Goal: Check status: Check status

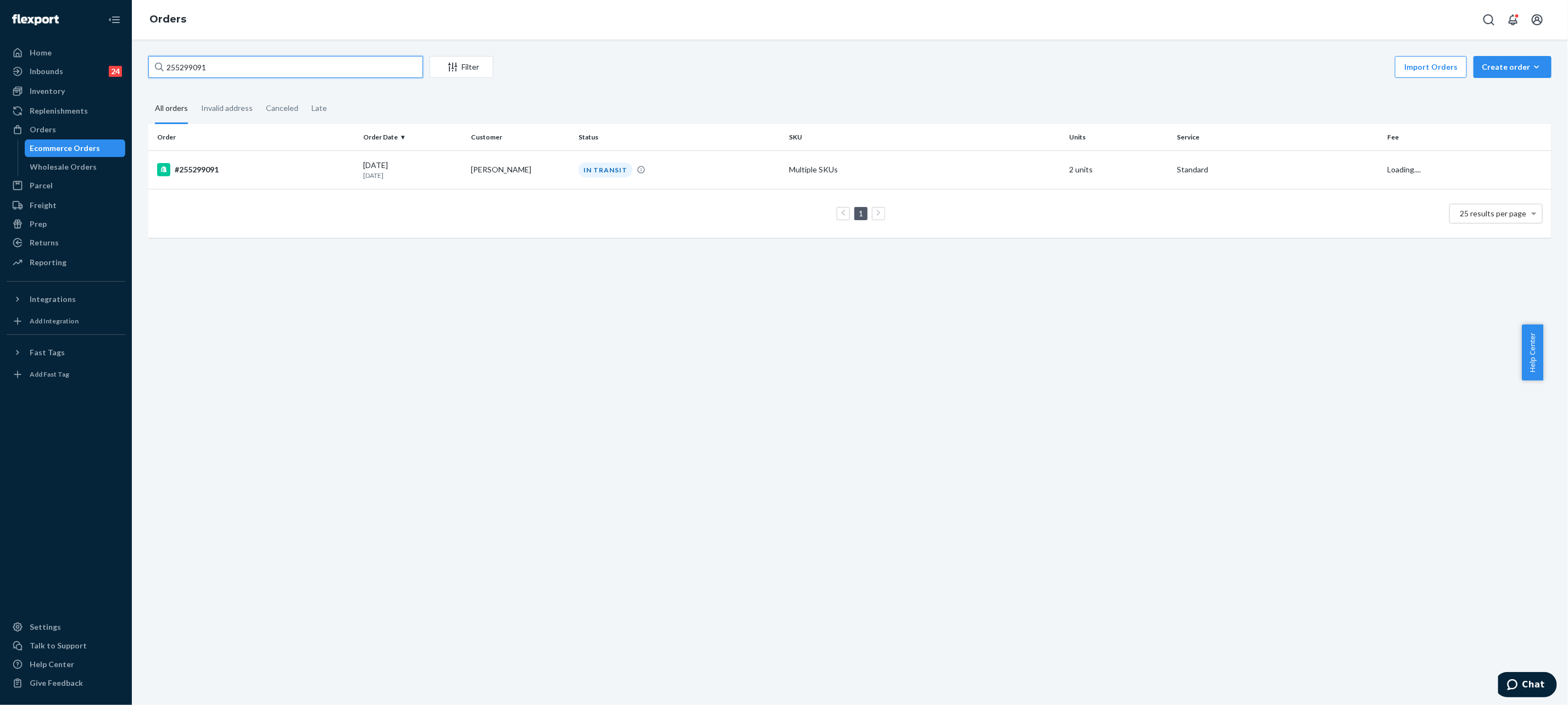
click at [251, 73] on input "255299091" at bounding box center [286, 67] width 275 height 22
type input "255034256"
click at [681, 175] on div "DELIVERED" at bounding box center [679, 170] width 206 height 11
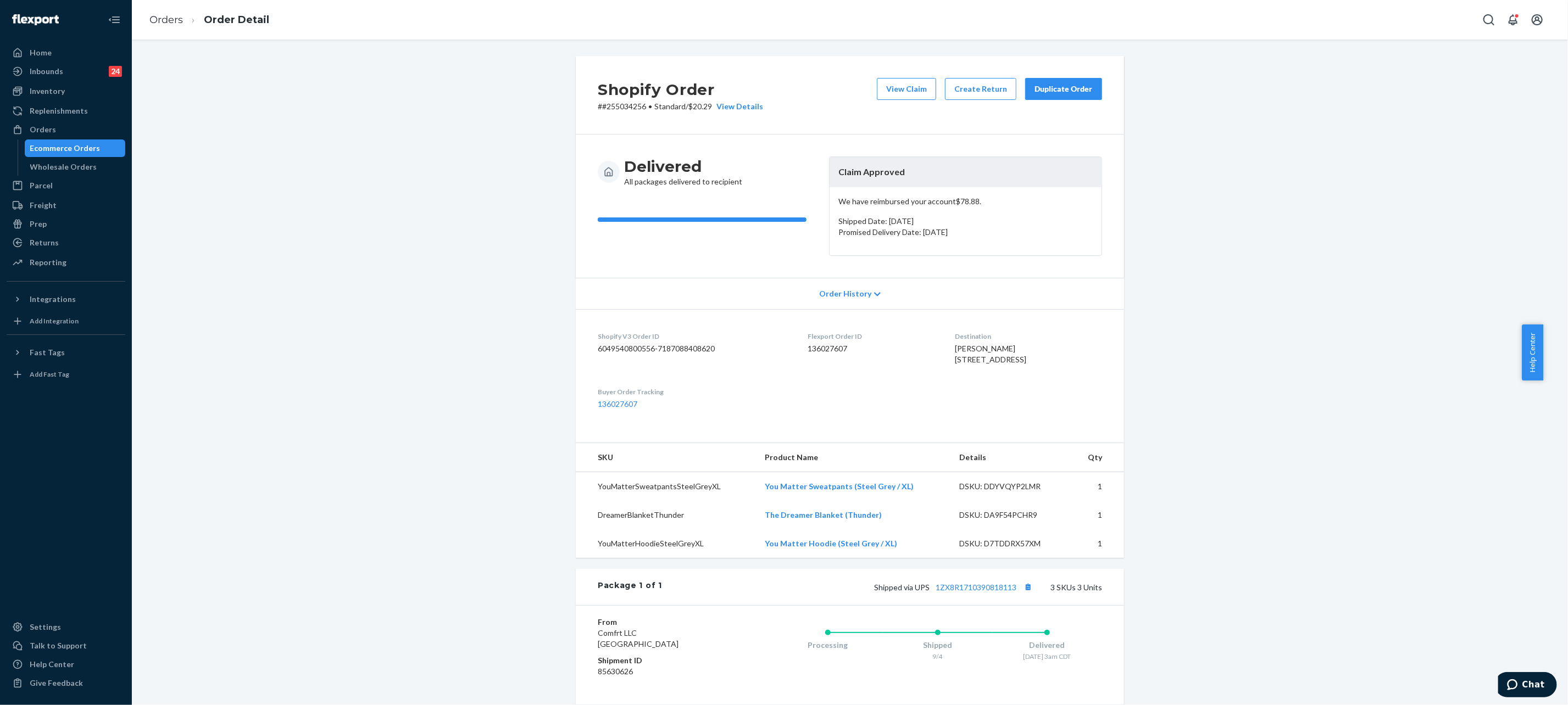
click at [1063, 89] on div "Duplicate Order" at bounding box center [1063, 89] width 58 height 11
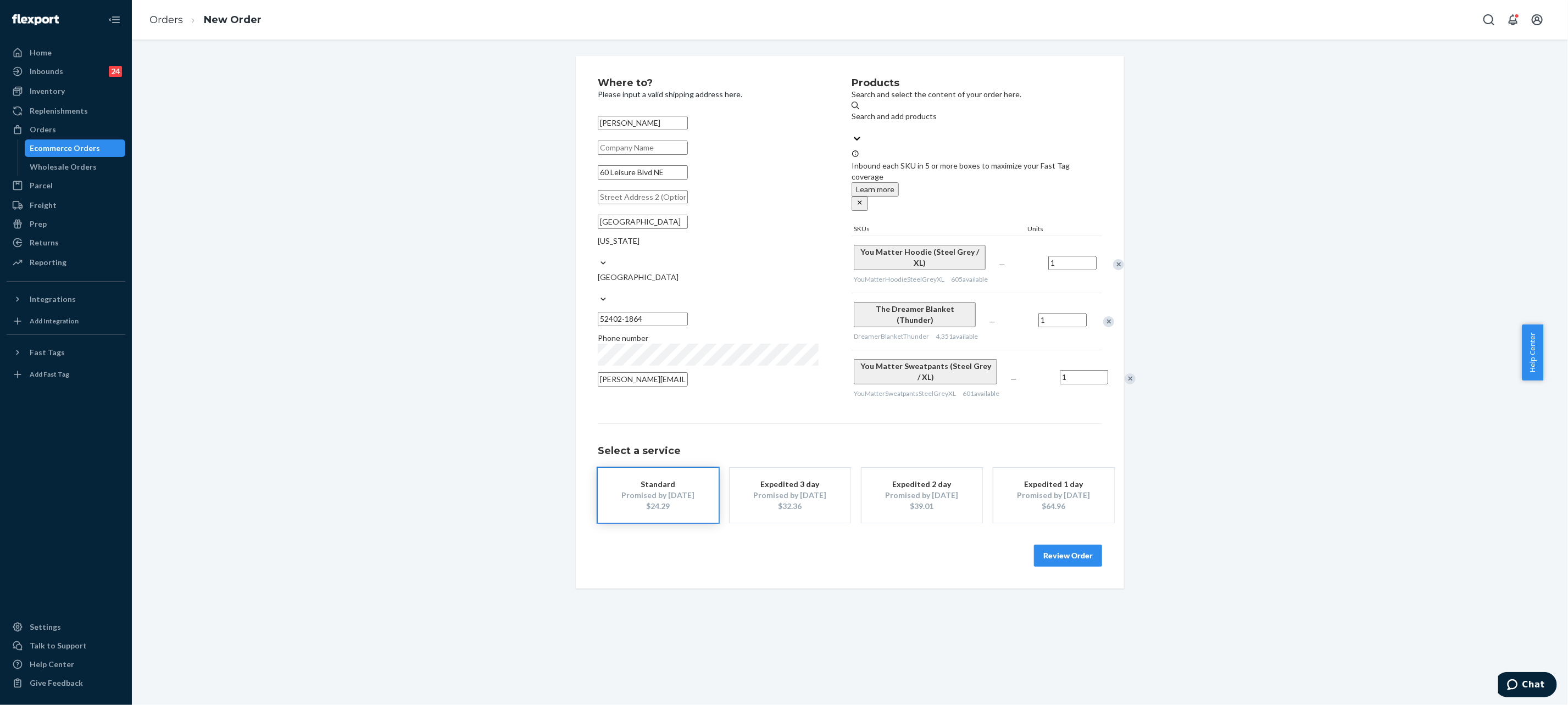
click at [1072, 534] on div "Review Order" at bounding box center [850, 550] width 505 height 33
click at [1047, 545] on button "Review Order" at bounding box center [1067, 556] width 68 height 22
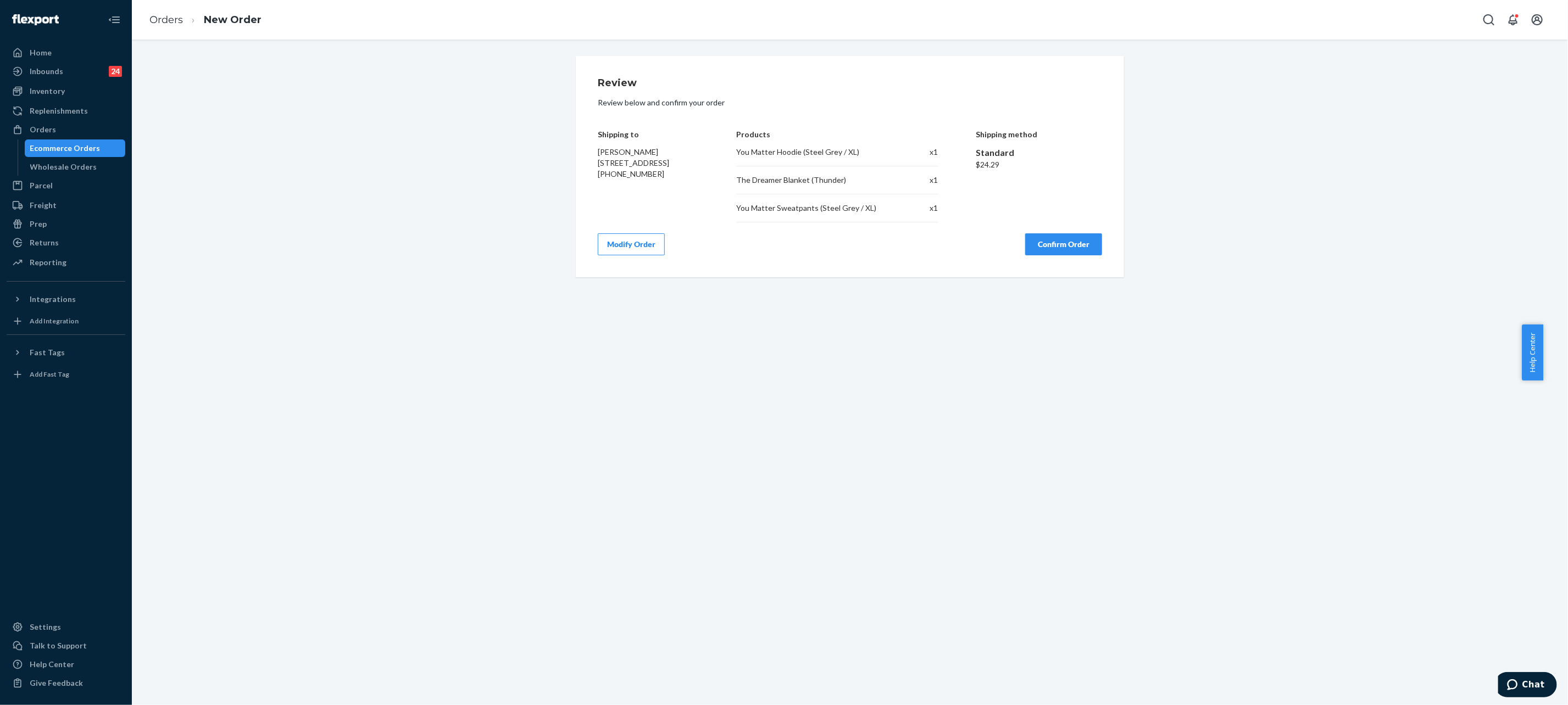
click at [1061, 238] on button "Confirm Order" at bounding box center [1063, 244] width 77 height 22
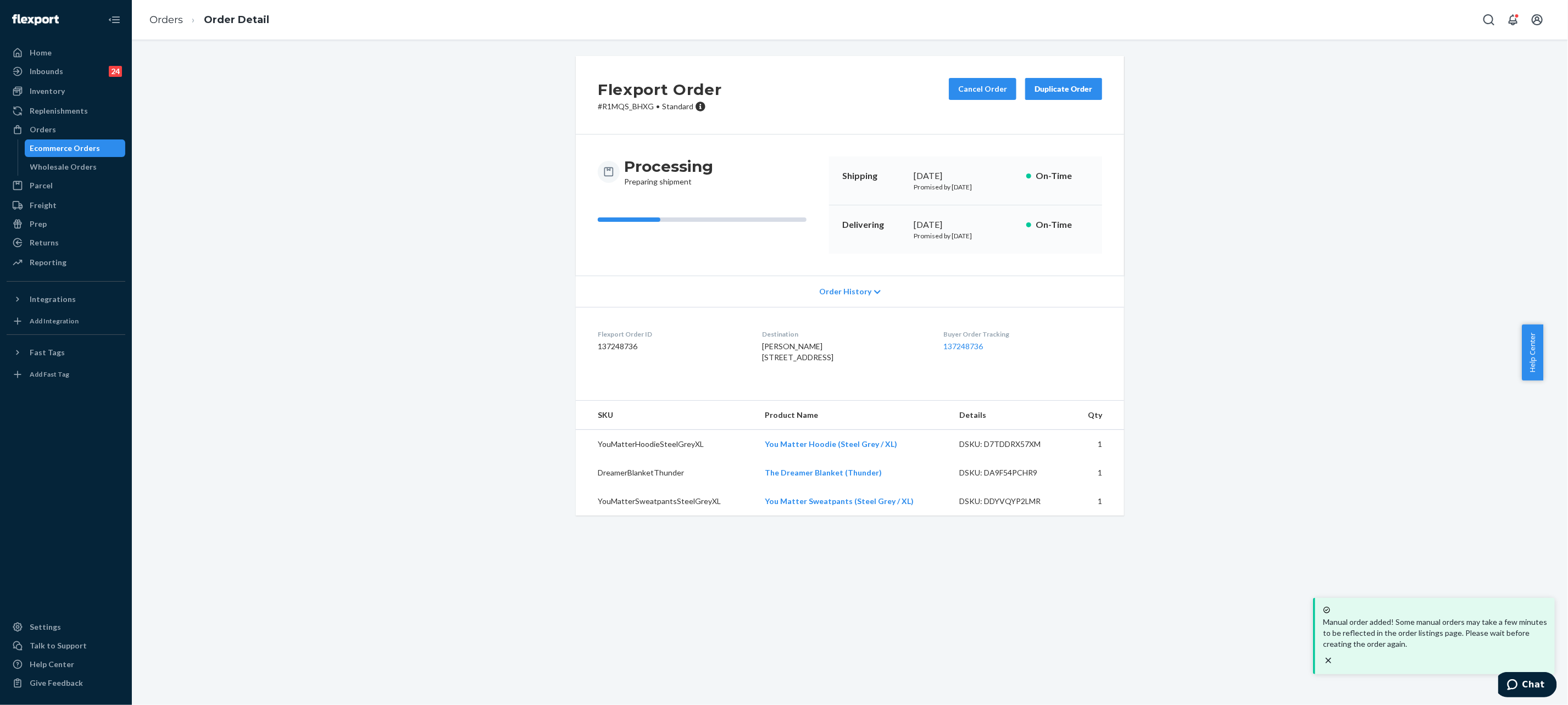
click at [1432, 410] on div "Flexport Order # R1MQS_BHXG • Standard Cancel Order Duplicate Order Processing …" at bounding box center [850, 292] width 1419 height 473
click at [302, 296] on div "Flexport Order # R1MQS_BHXG • Standard Cancel Order Duplicate Order Processing …" at bounding box center [850, 292] width 1419 height 473
click at [951, 348] on link "137248736" at bounding box center [963, 346] width 40 height 10
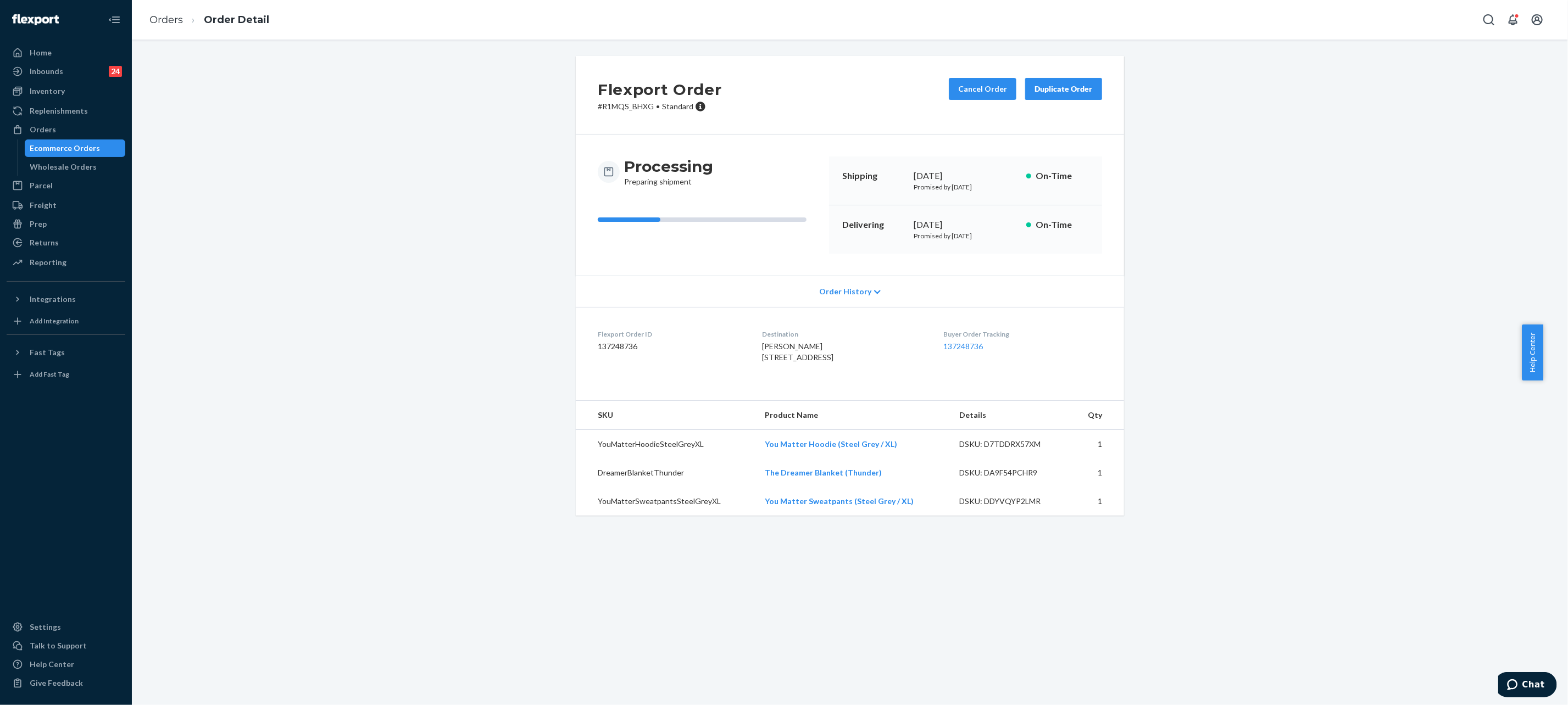
click at [190, 15] on li "Order Detail" at bounding box center [226, 20] width 86 height 15
click at [171, 14] on link "Orders" at bounding box center [166, 20] width 34 height 12
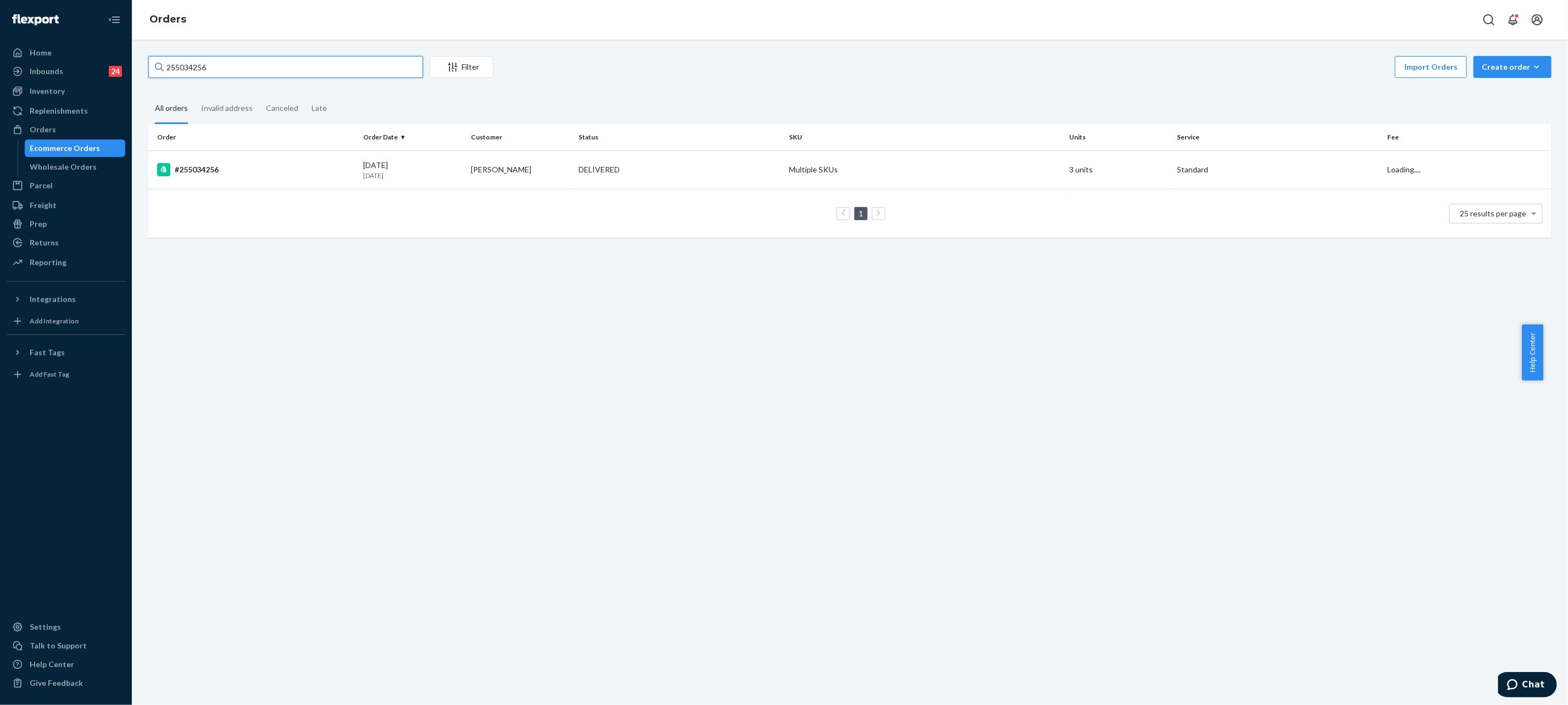
click at [248, 67] on input "255034256" at bounding box center [286, 67] width 275 height 22
paste input "4989247"
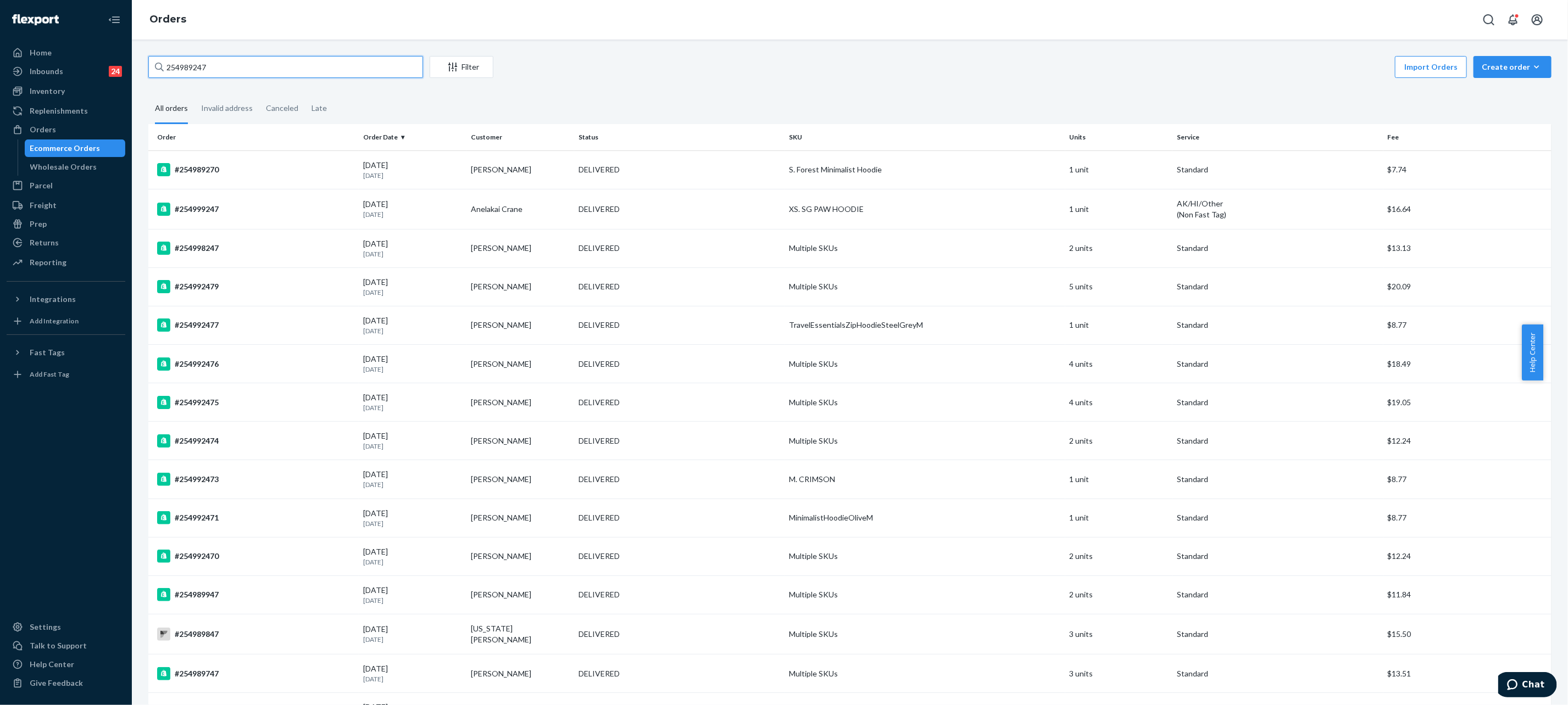
click at [269, 68] on input "254989247" at bounding box center [286, 67] width 275 height 22
paste input "#25528428"
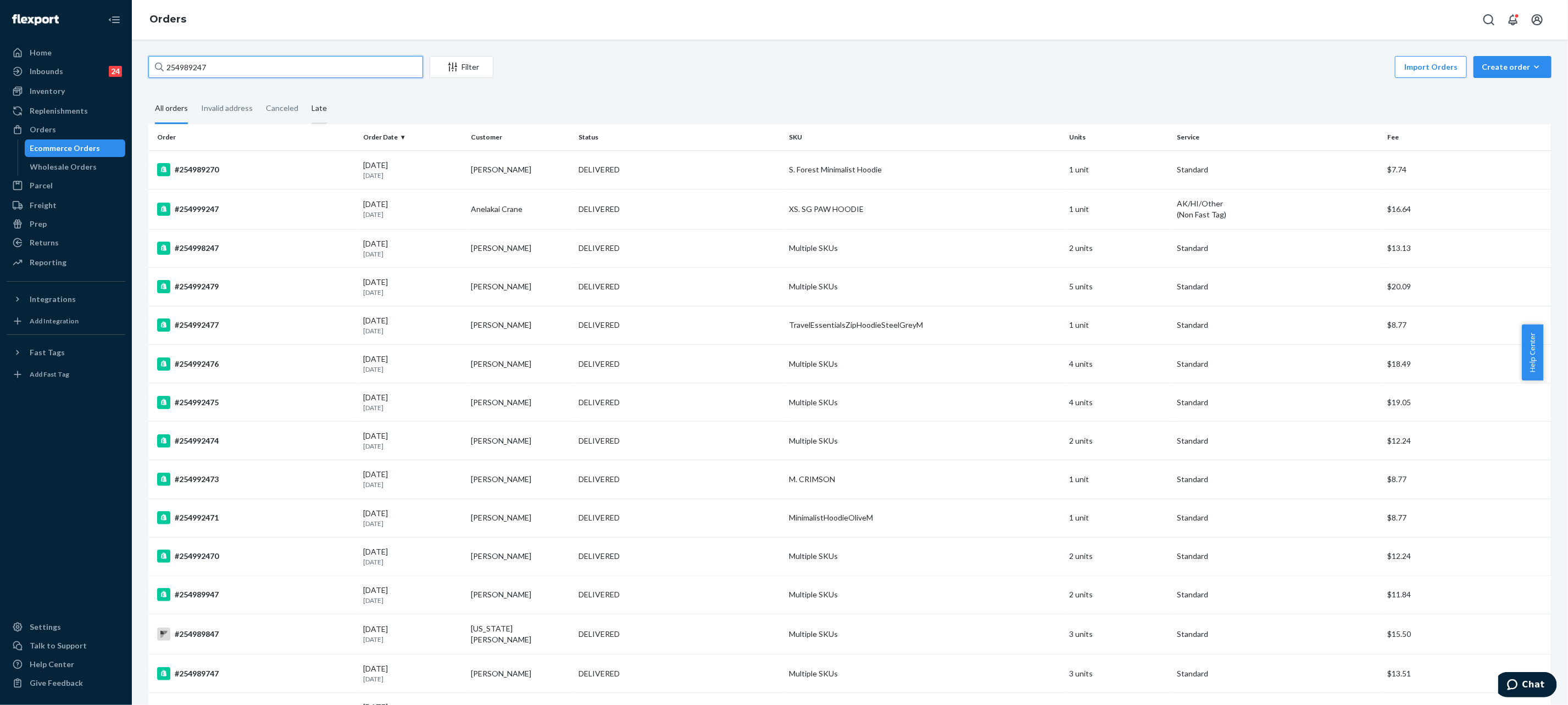
type input "#255284287"
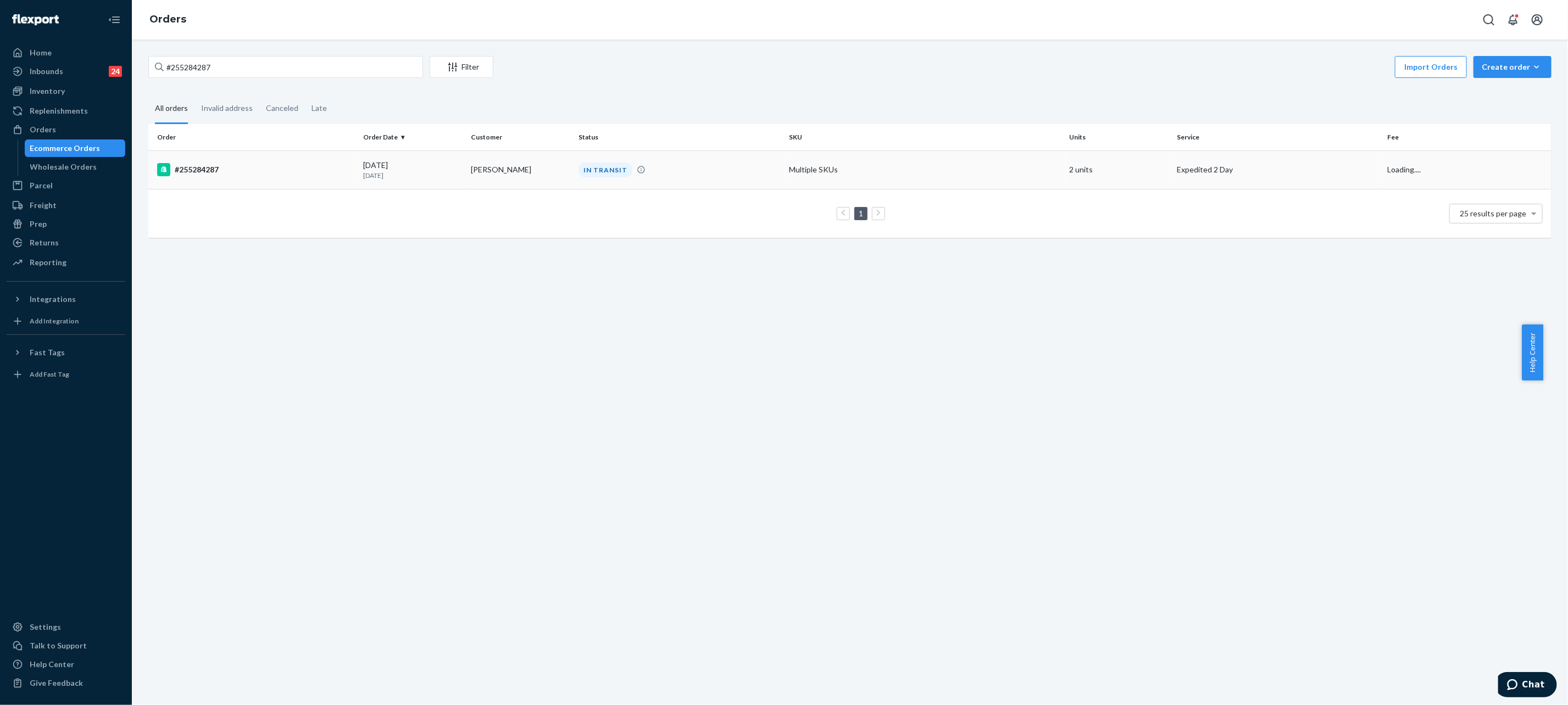
click at [415, 171] on p "[DATE]" at bounding box center [412, 176] width 99 height 10
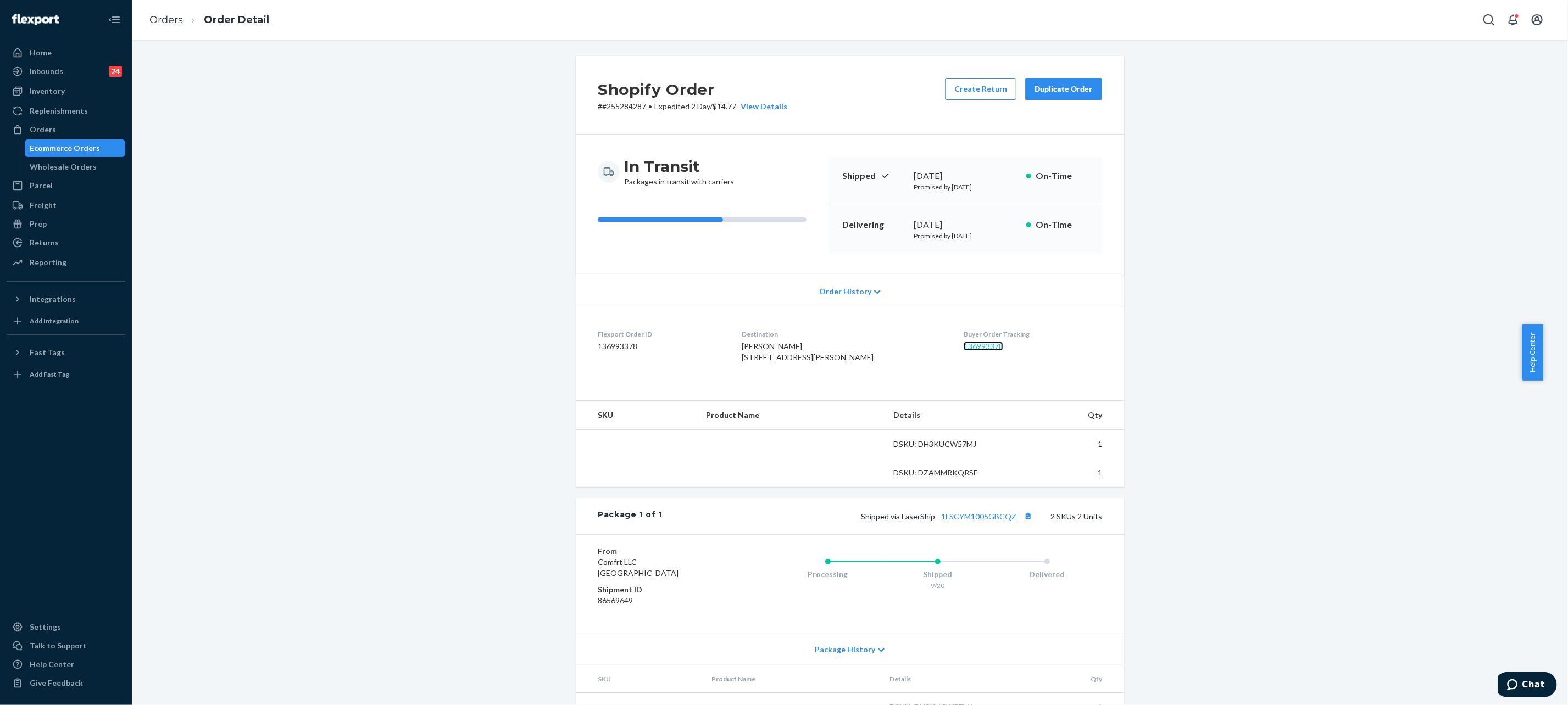
click at [971, 350] on link "136993378" at bounding box center [983, 346] width 40 height 10
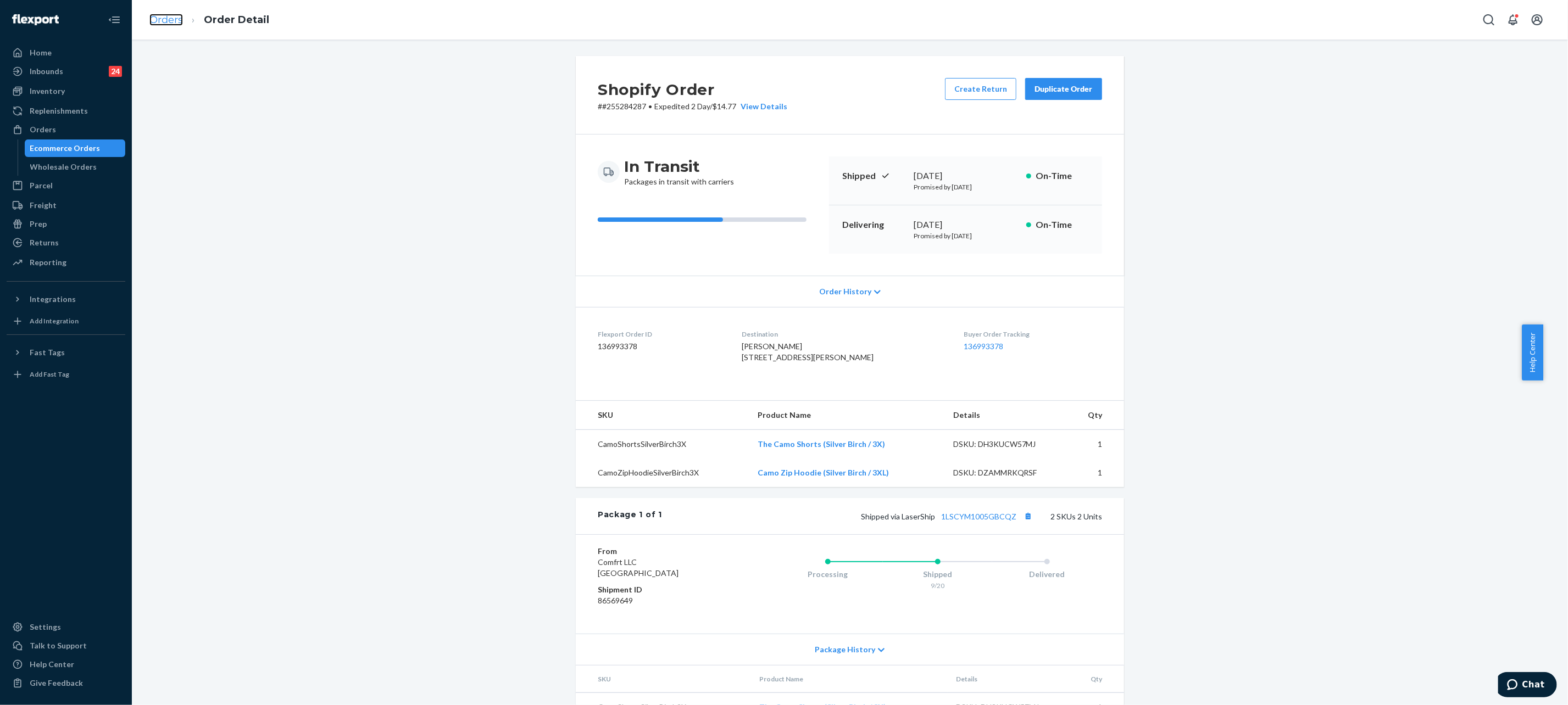
click at [169, 18] on link "Orders" at bounding box center [166, 20] width 34 height 12
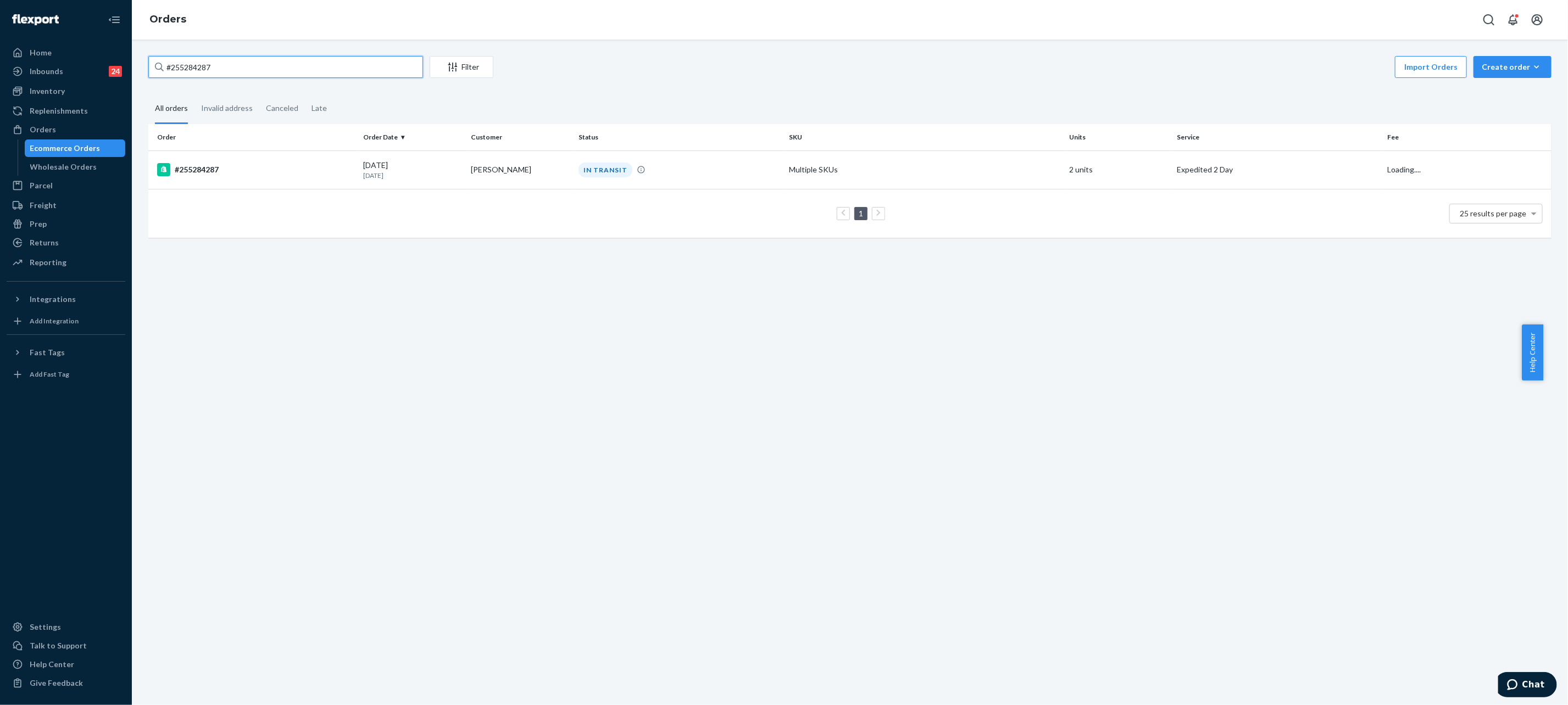
click at [310, 60] on input "#255284287" at bounding box center [286, 67] width 275 height 22
paste input "99299"
type input "#255299299"
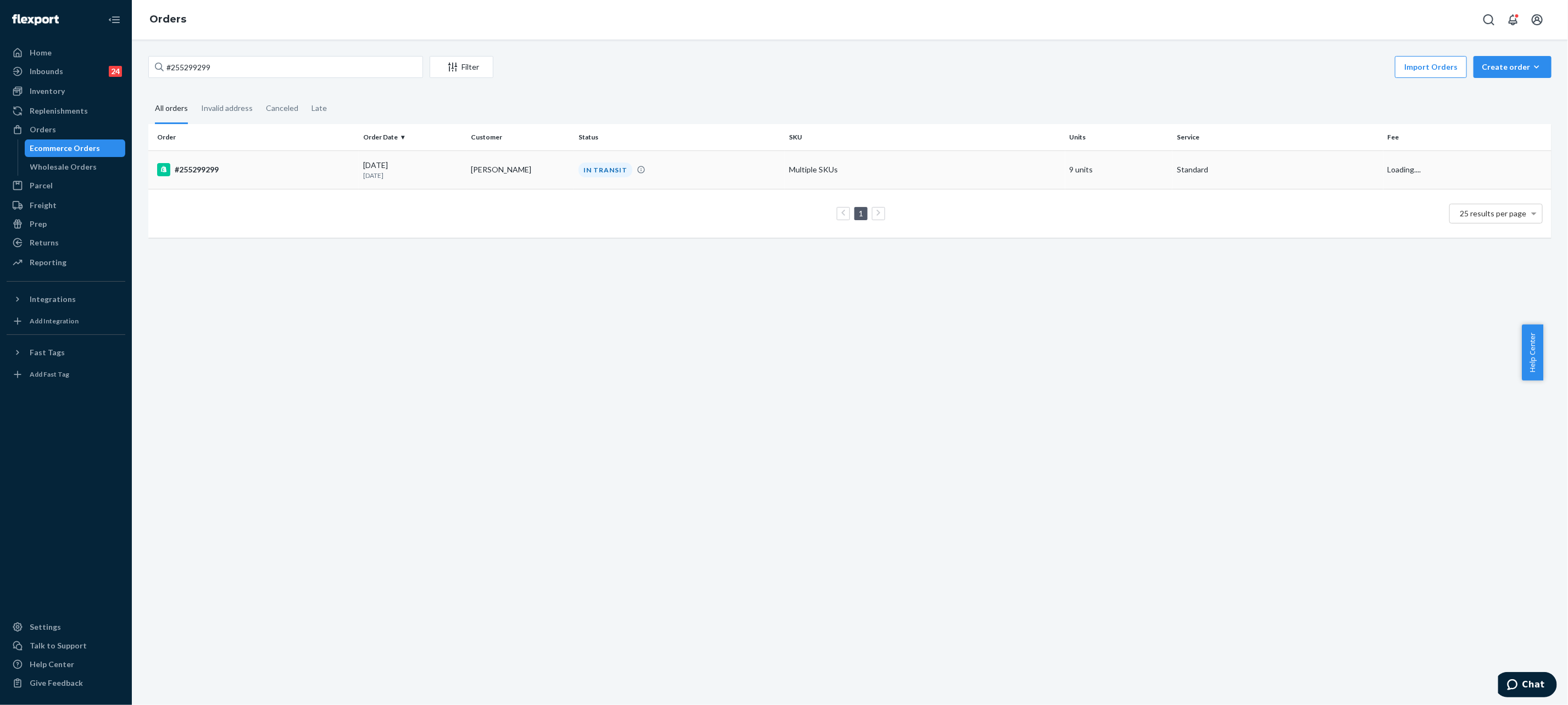
click at [468, 168] on td "[PERSON_NAME]" at bounding box center [520, 170] width 108 height 38
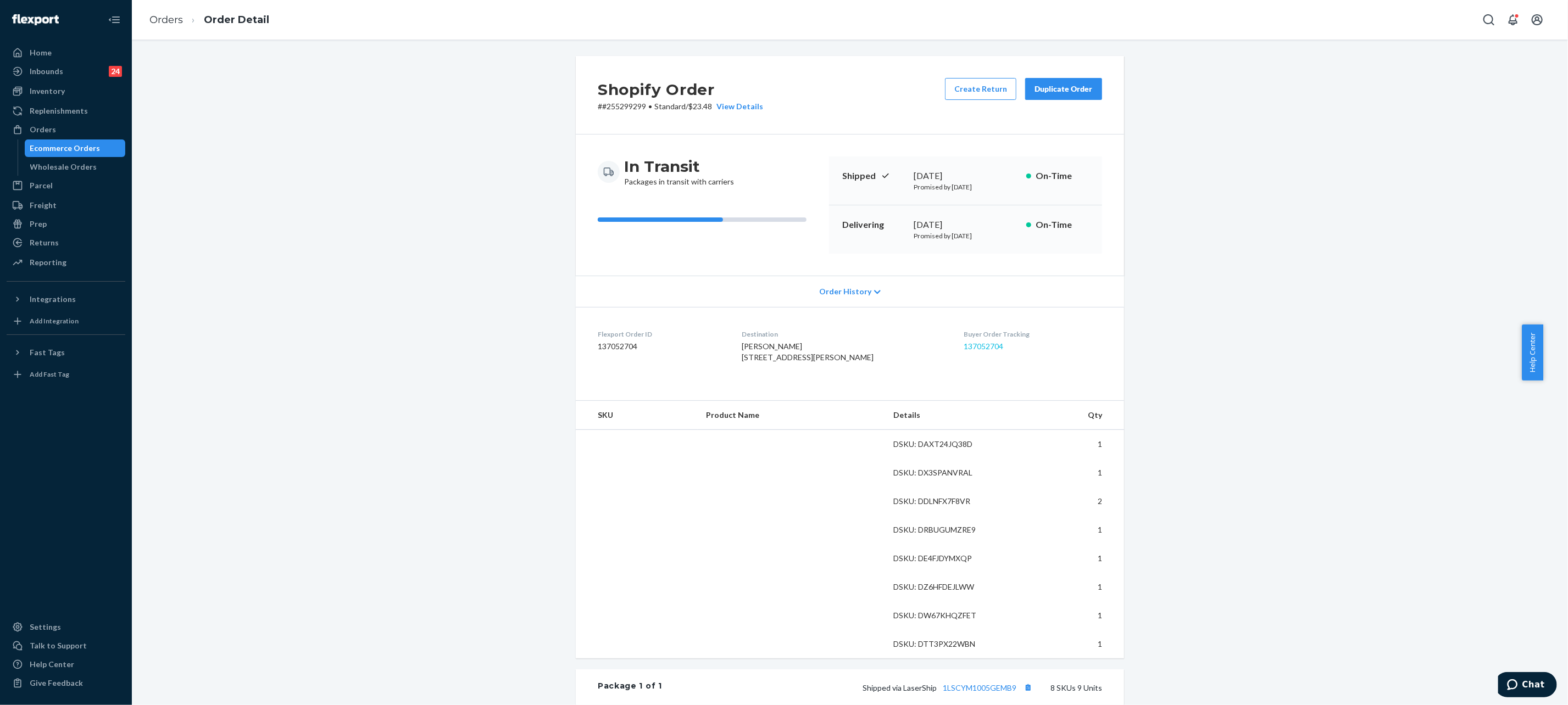
click at [963, 342] on div "Buyer Order Tracking 137052704" at bounding box center [1033, 348] width 138 height 38
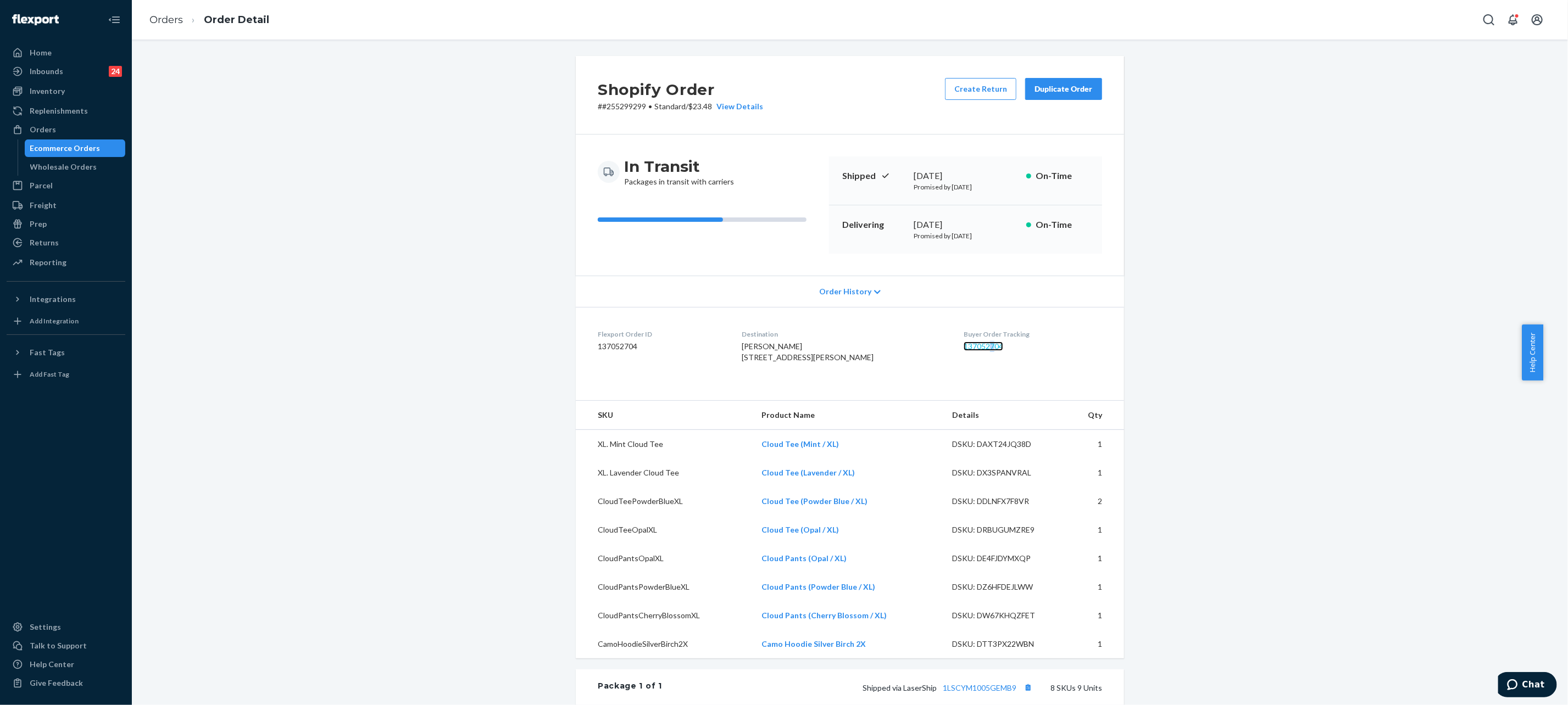
click at [965, 346] on link "137052704" at bounding box center [983, 346] width 40 height 10
click at [190, 18] on li "Order Detail" at bounding box center [226, 20] width 86 height 15
click at [173, 16] on link "Orders" at bounding box center [166, 20] width 34 height 12
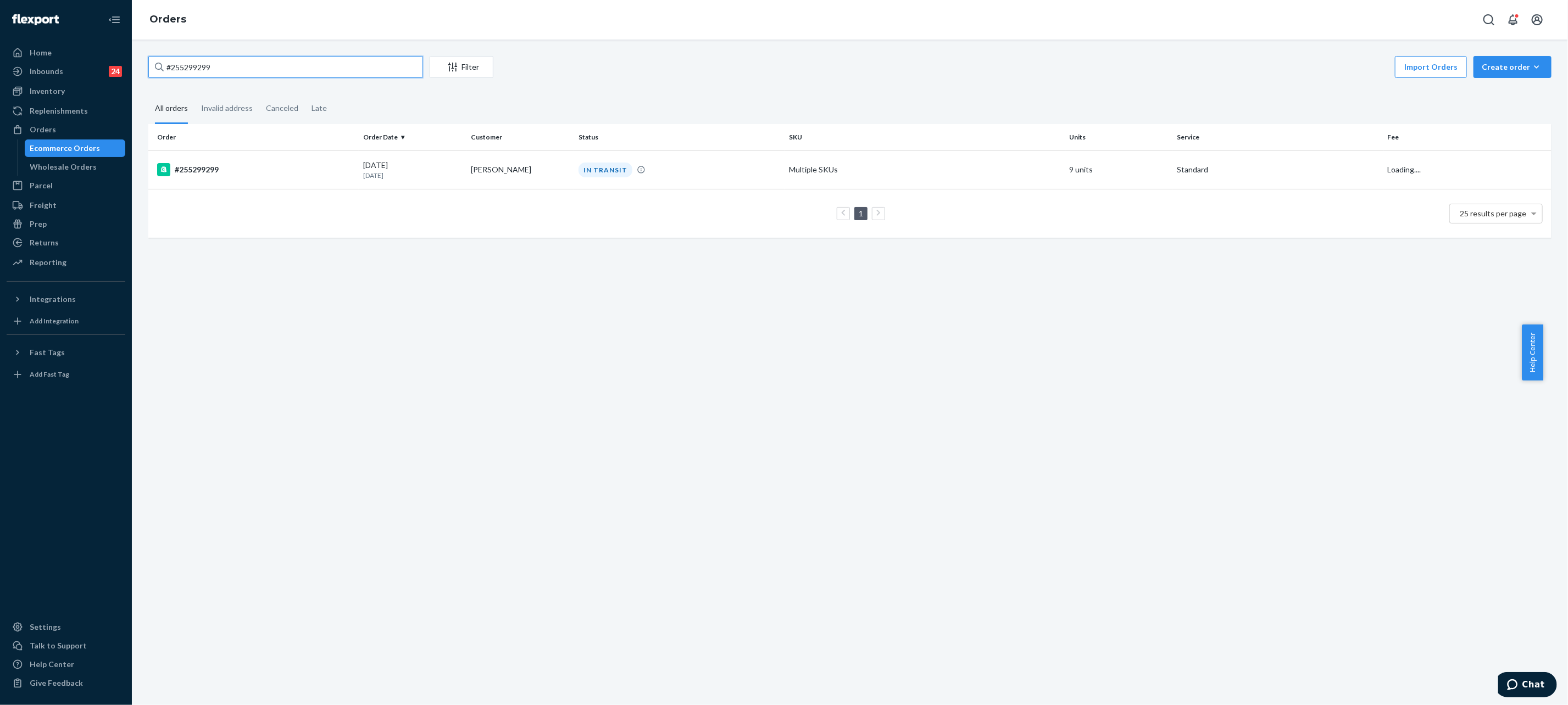
click at [301, 74] on input "#255299299" at bounding box center [286, 67] width 275 height 22
paste input "254294882""
type input "254294882""
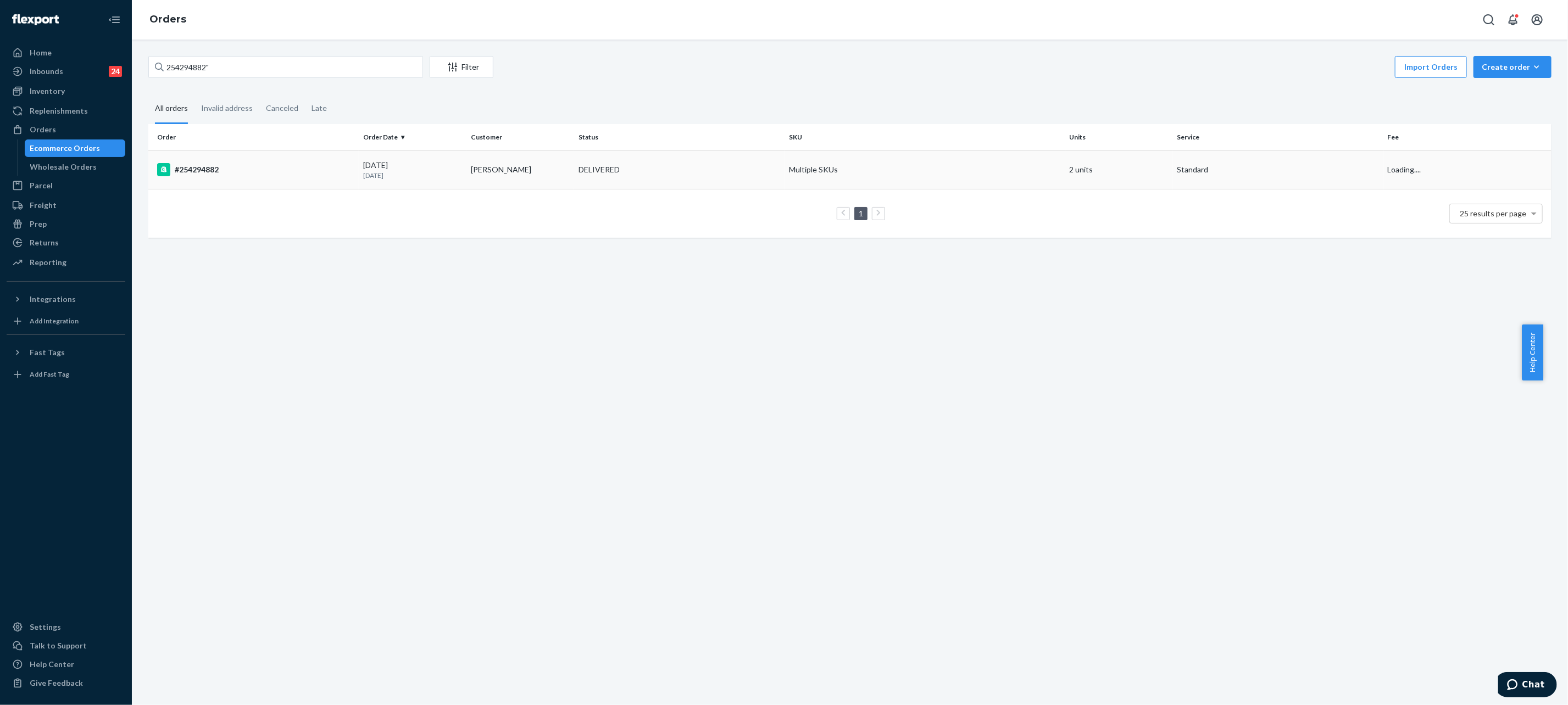
click at [452, 179] on p "[DATE]" at bounding box center [412, 176] width 99 height 10
click at [452, 179] on div "254294882" Filter Import Orders Create order Ecommerce order Removal order All …" at bounding box center [850, 372] width 1436 height 665
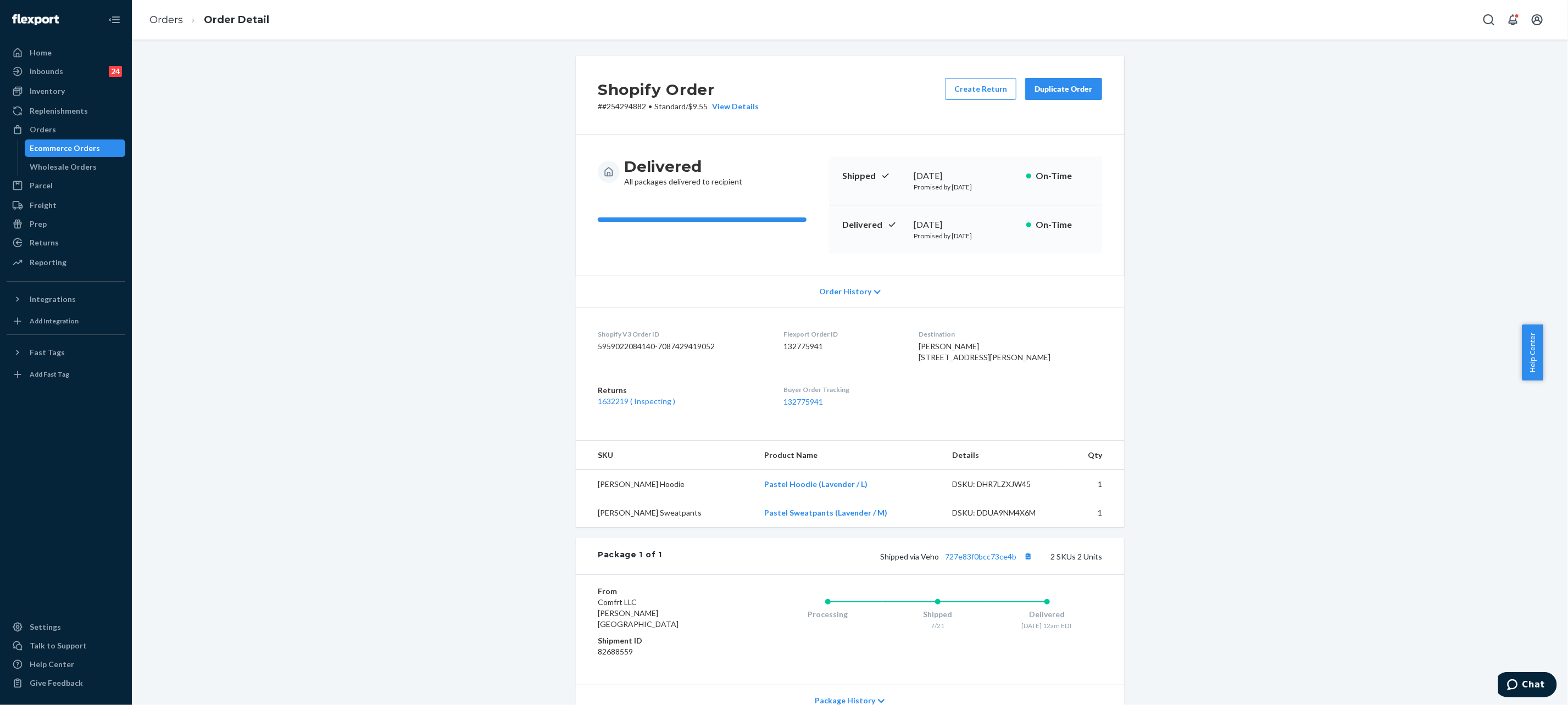
click at [405, 266] on div "Shopify Order # #254294882 • Standard / $9.55 View Details Create Return Duplic…" at bounding box center [850, 435] width 1419 height 758
drag, startPoint x: 1082, startPoint y: 84, endPoint x: 822, endPoint y: 5, distance: 271.7
click at [1083, 85] on button "Duplicate Order" at bounding box center [1063, 89] width 77 height 22
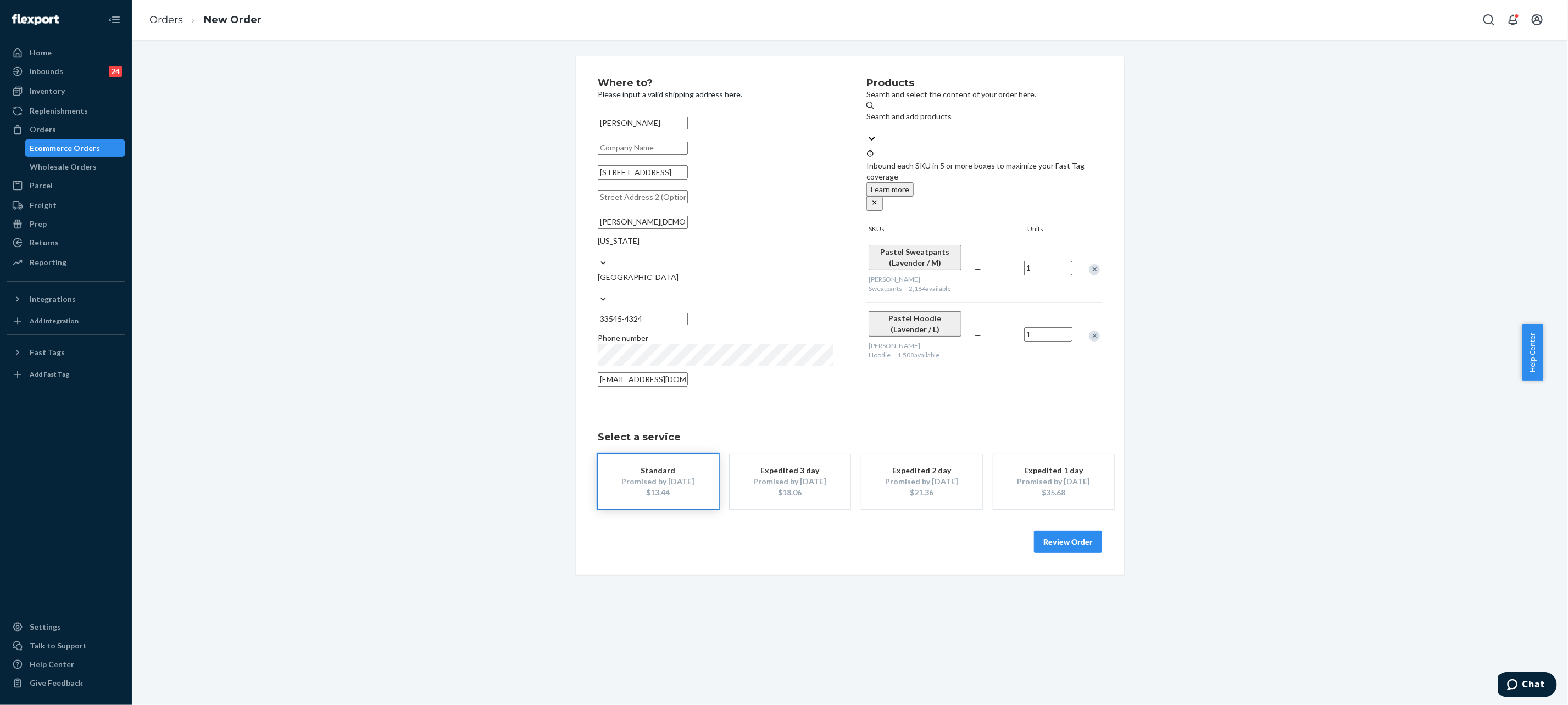
click at [1089, 264] on div "Remove Item" at bounding box center [1094, 270] width 11 height 11
click at [1060, 531] on button "Review Order" at bounding box center [1067, 542] width 68 height 22
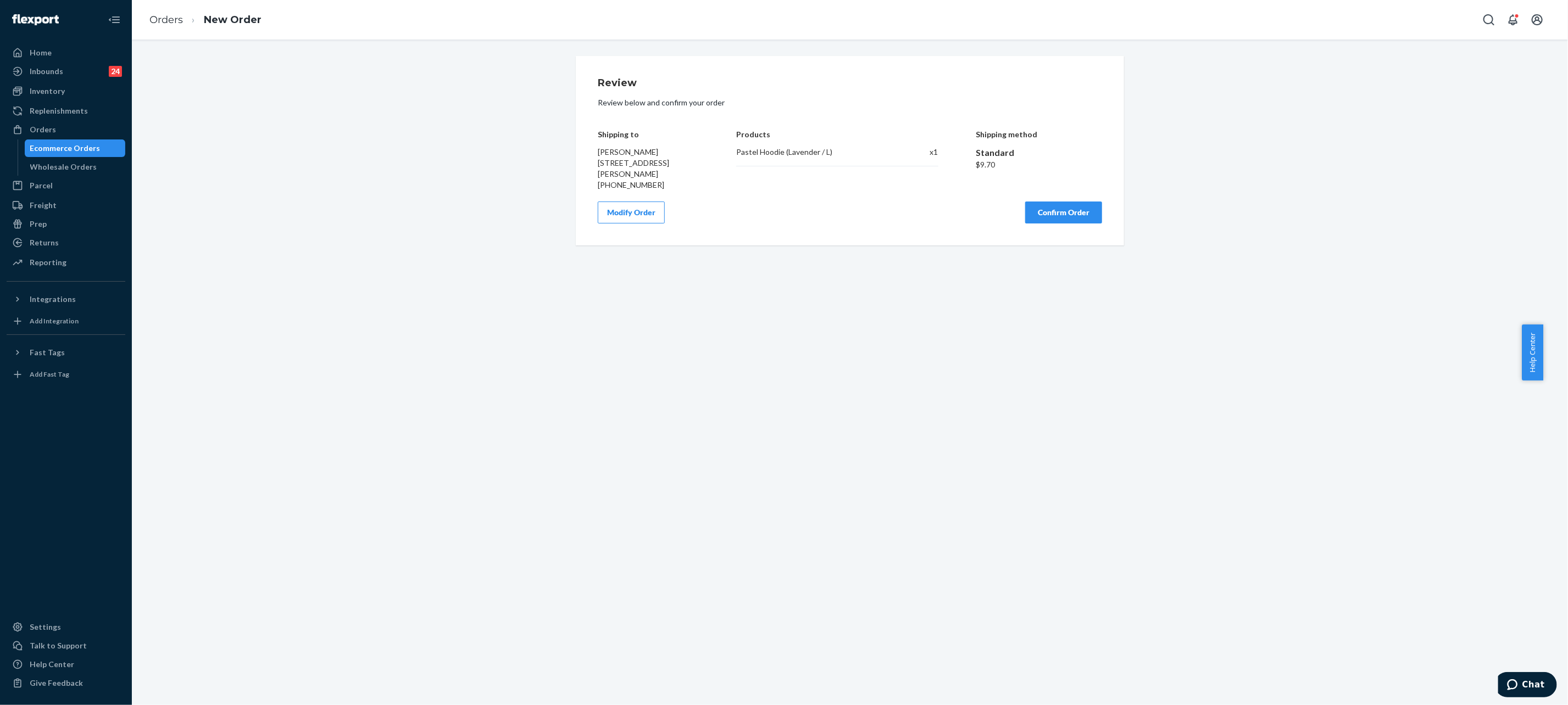
click at [1074, 224] on button "Confirm Order" at bounding box center [1063, 212] width 77 height 22
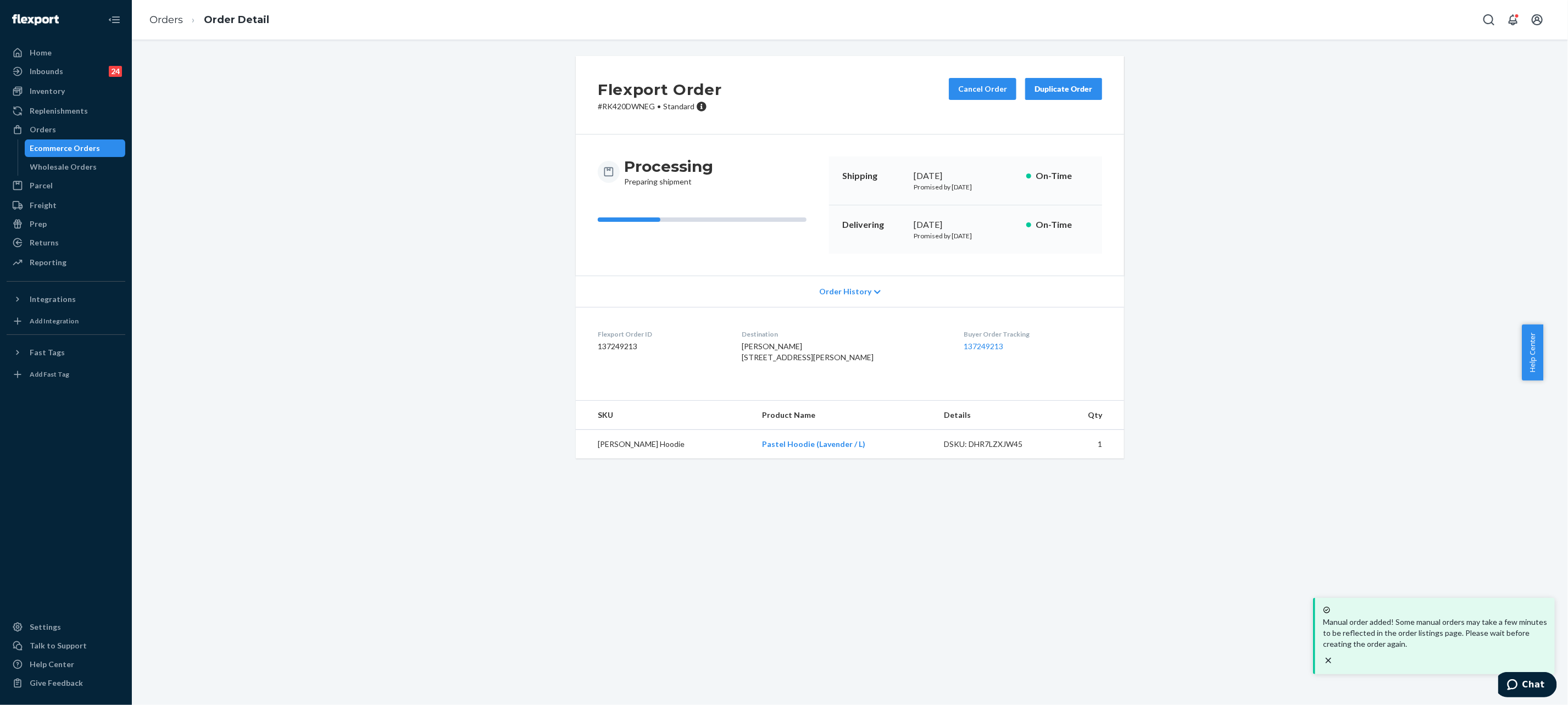
click at [385, 251] on div "Flexport Order # RK420DWNEG • Standard Cancel Order Duplicate Order Processing …" at bounding box center [850, 264] width 1419 height 415
drag, startPoint x: 973, startPoint y: 340, endPoint x: 976, endPoint y: 355, distance: 15.3
click at [973, 353] on div "Buyer Order Tracking 137249213" at bounding box center [1033, 348] width 138 height 38
click at [976, 355] on div "Buyer Order Tracking 137249213" at bounding box center [1033, 348] width 138 height 38
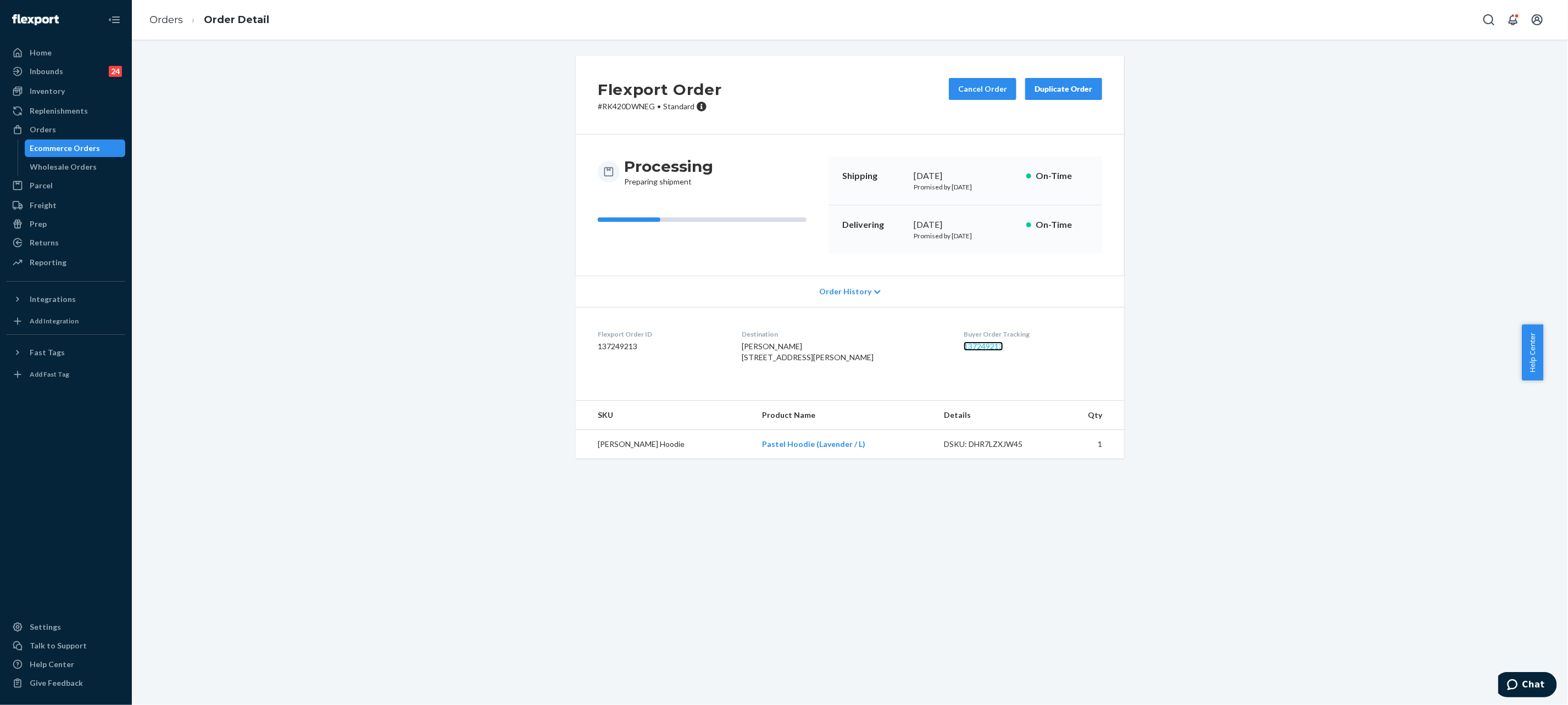
click at [976, 350] on link "137249213" at bounding box center [983, 346] width 40 height 10
click at [154, 15] on link "Orders" at bounding box center [166, 20] width 34 height 12
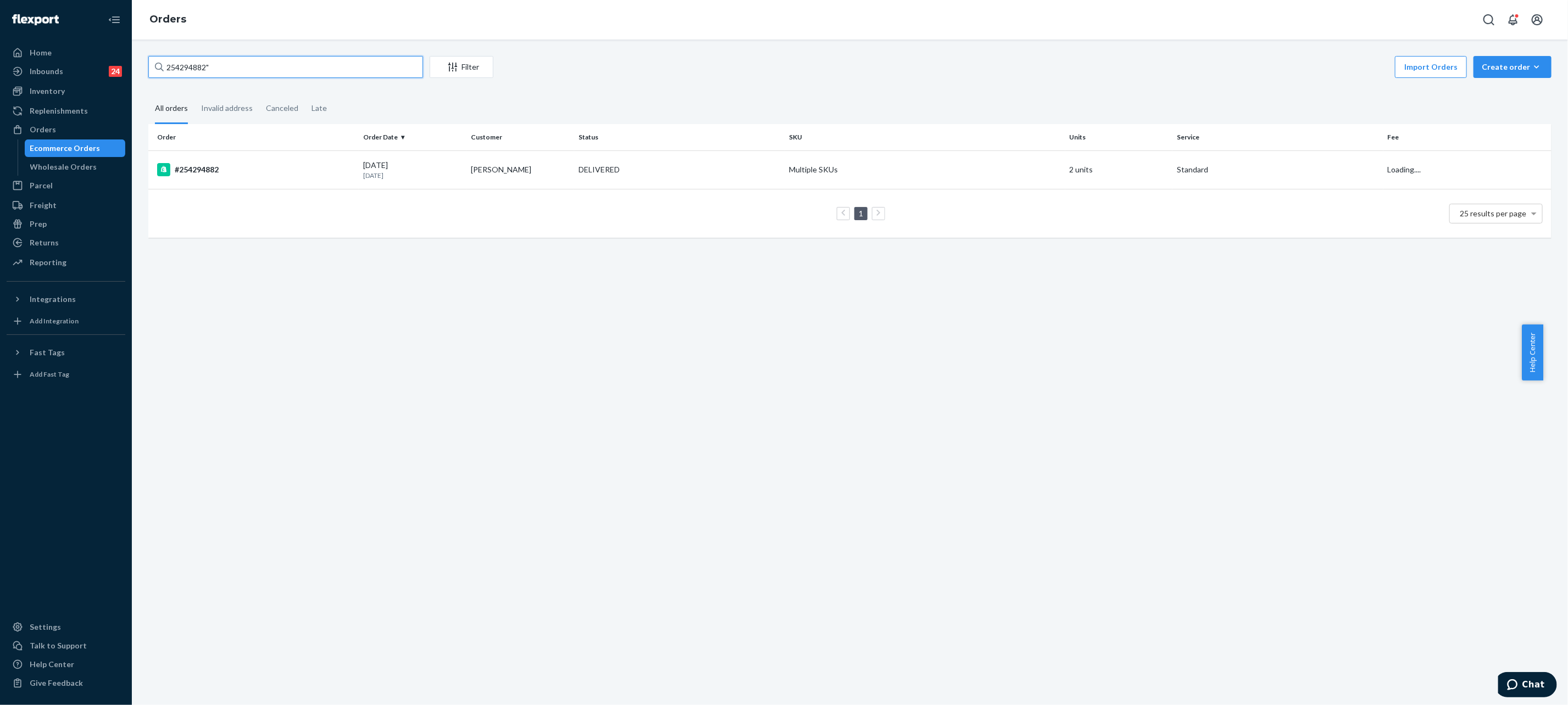
click at [323, 68] on input "254294882"" at bounding box center [286, 67] width 275 height 22
paste input "#255293036"
type input "#255293036"
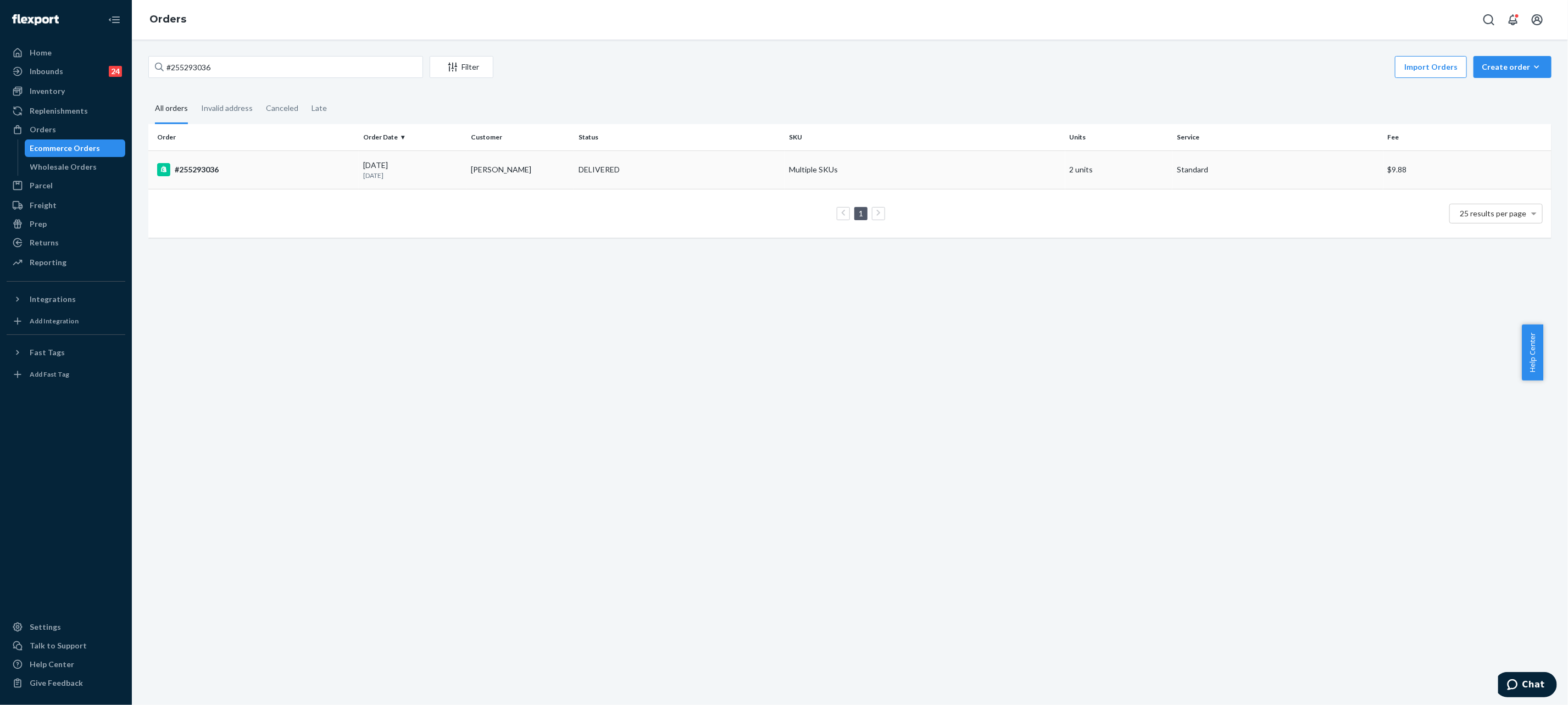
click at [546, 165] on td "[PERSON_NAME]" at bounding box center [520, 170] width 108 height 38
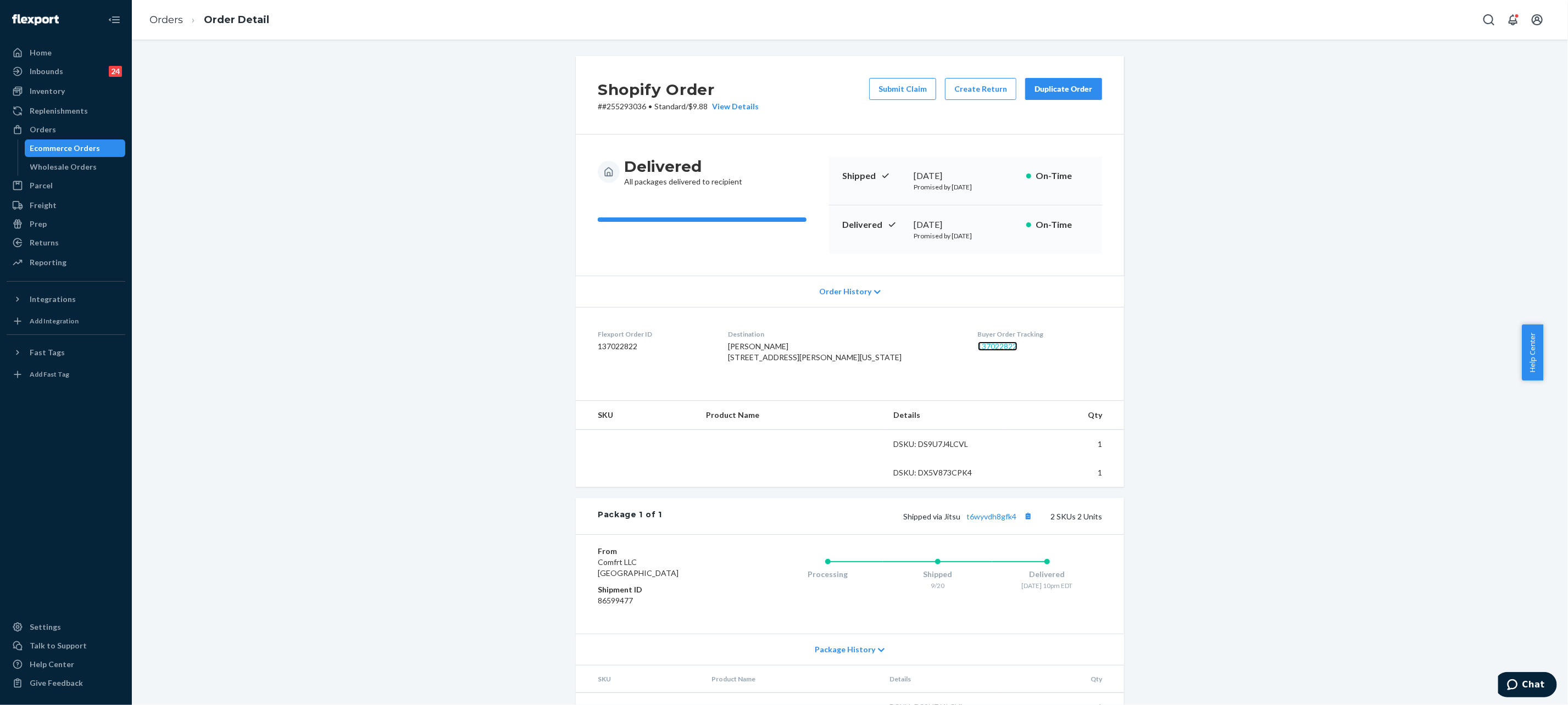
click at [978, 346] on link "137022822" at bounding box center [998, 346] width 40 height 10
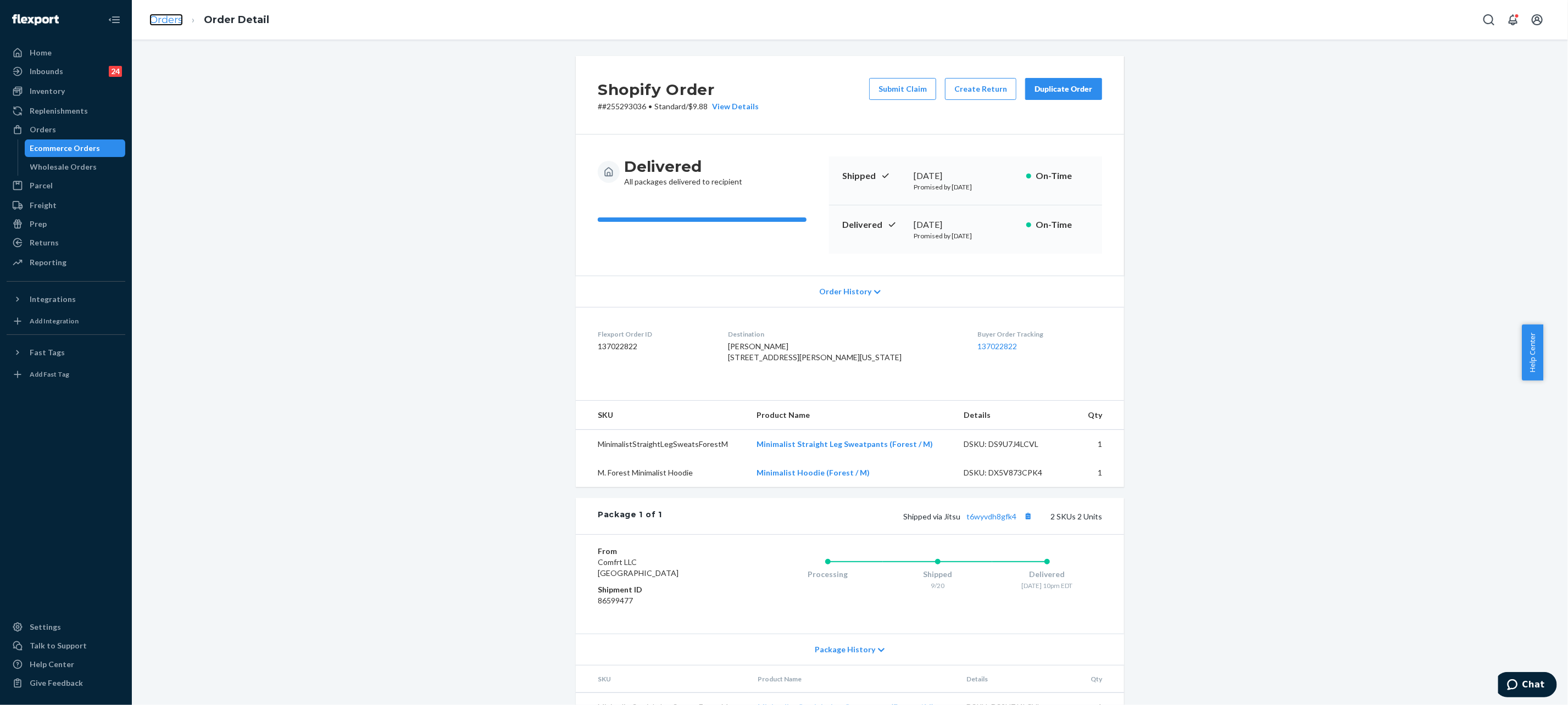
click at [153, 15] on link "Orders" at bounding box center [166, 20] width 34 height 12
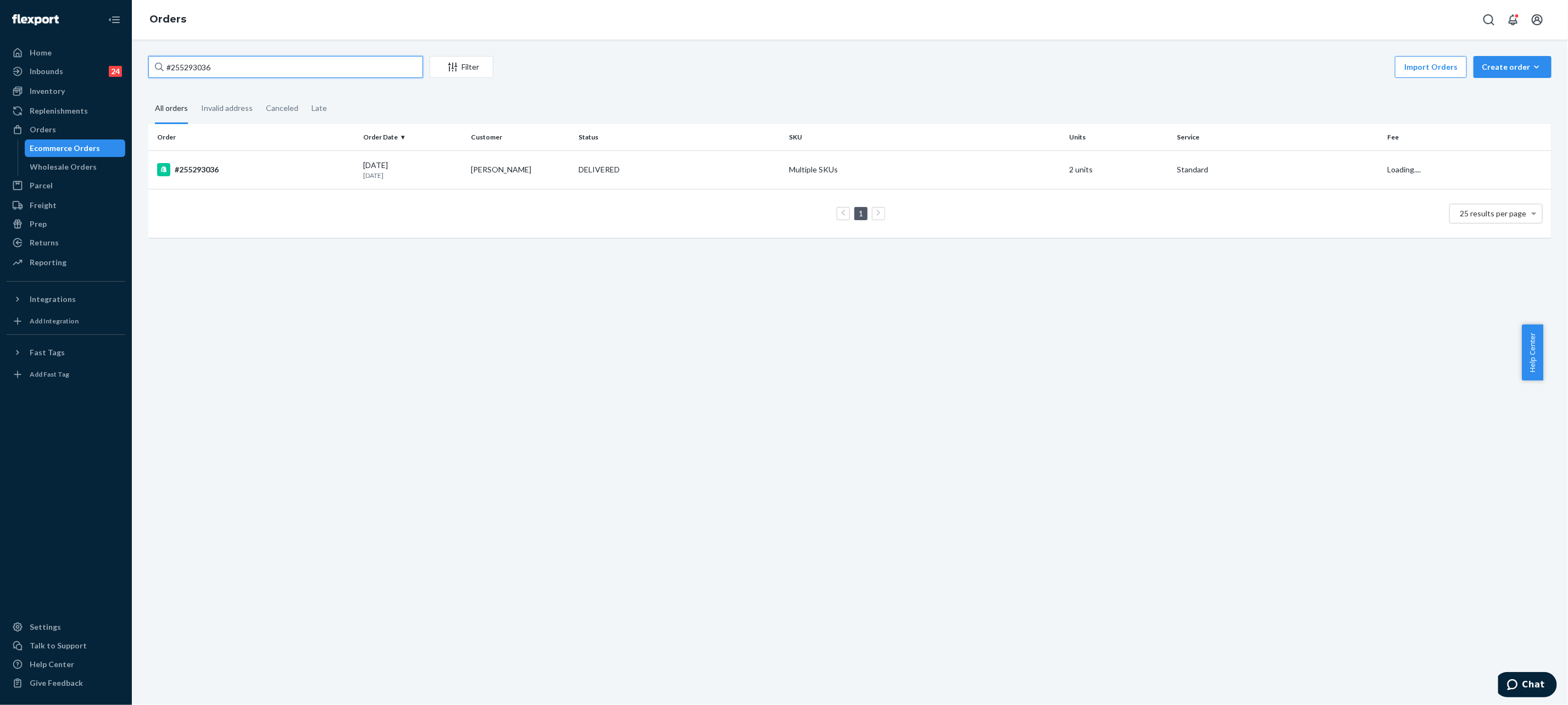
click at [249, 68] on input "#255293036" at bounding box center [286, 67] width 275 height 22
paste input "255348942"
type input "255348942"
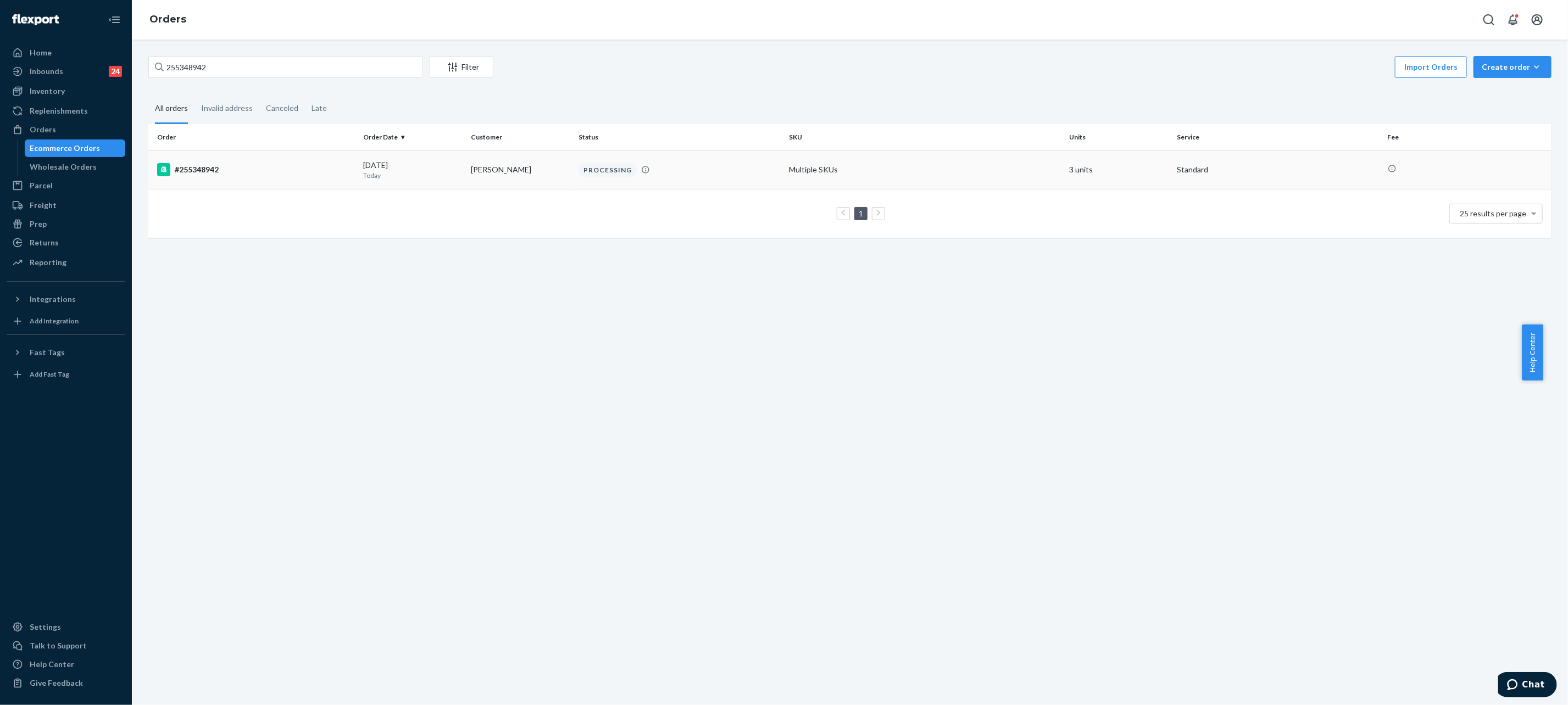
click at [466, 167] on td "[PERSON_NAME]" at bounding box center [520, 170] width 108 height 38
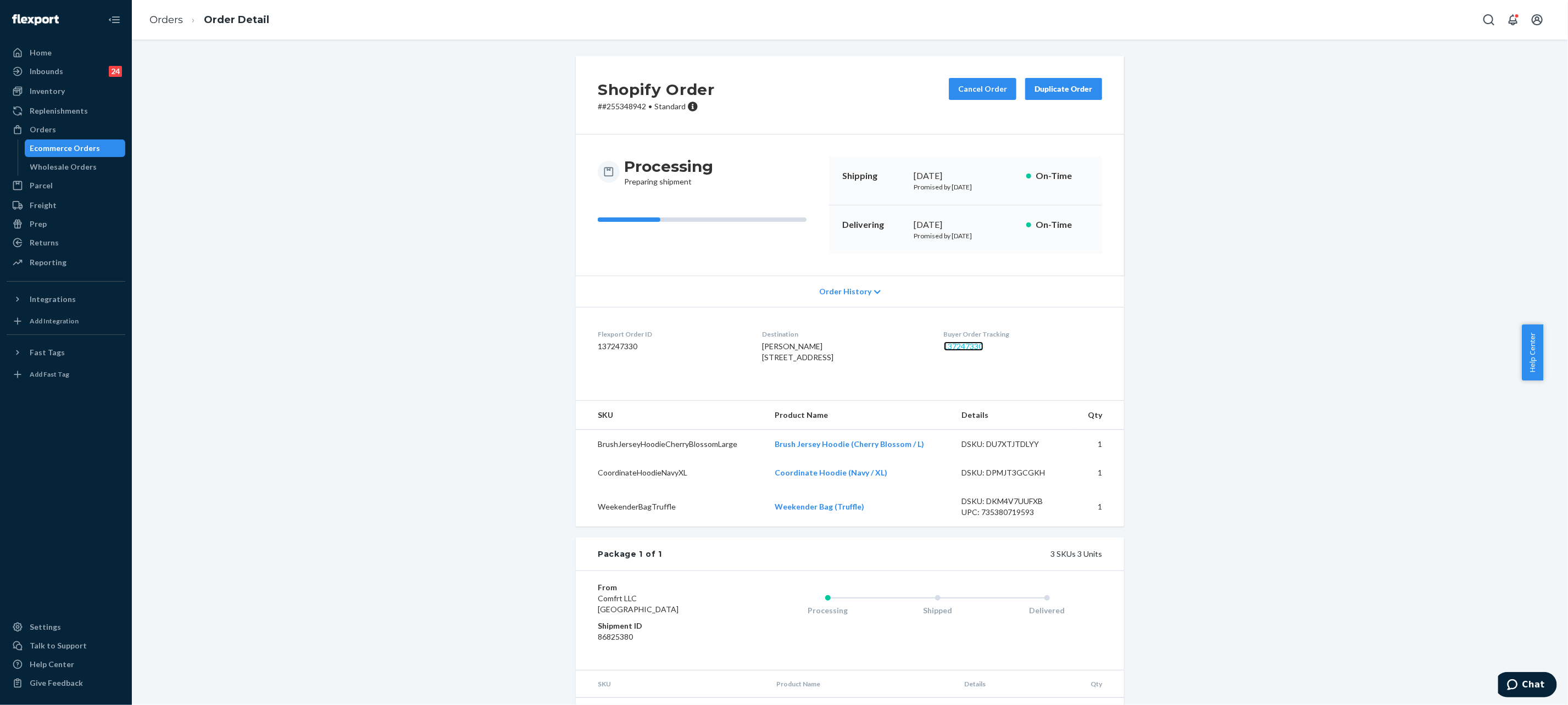
click at [963, 344] on link "137247330" at bounding box center [963, 346] width 40 height 10
click at [172, 15] on link "Orders" at bounding box center [166, 20] width 34 height 12
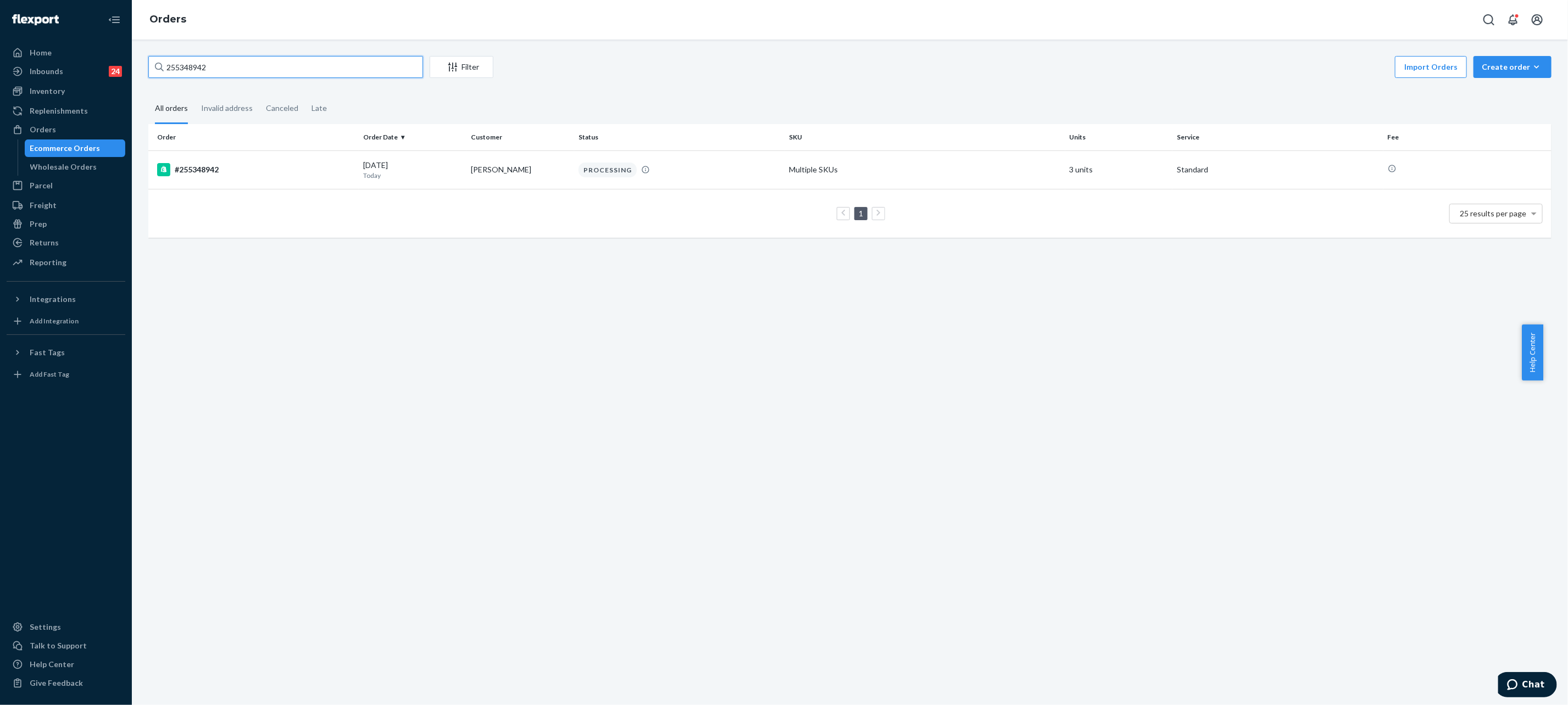
click at [277, 70] on input "255348942" at bounding box center [286, 67] width 275 height 22
paste input "9104"
type input "255349104"
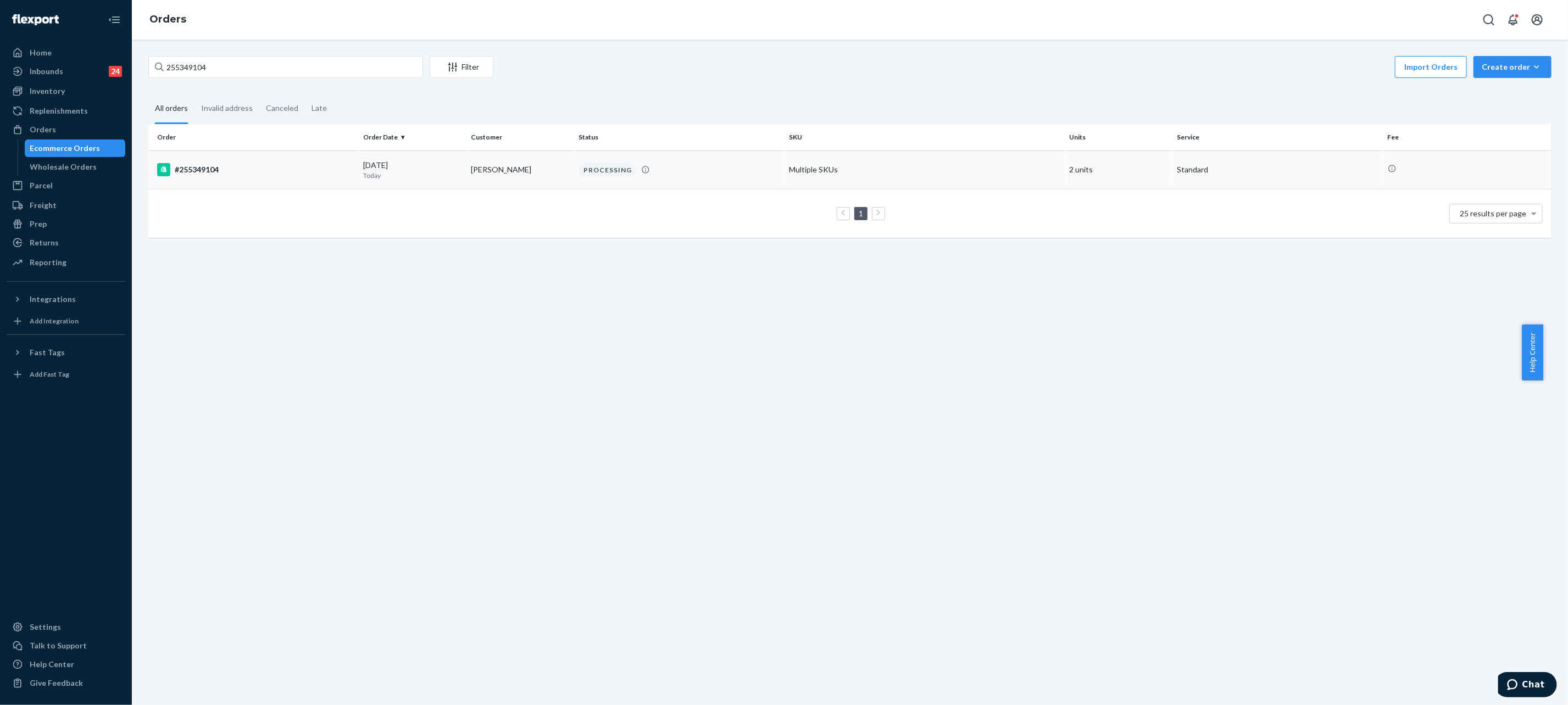
click at [475, 165] on td "[PERSON_NAME]" at bounding box center [520, 170] width 108 height 38
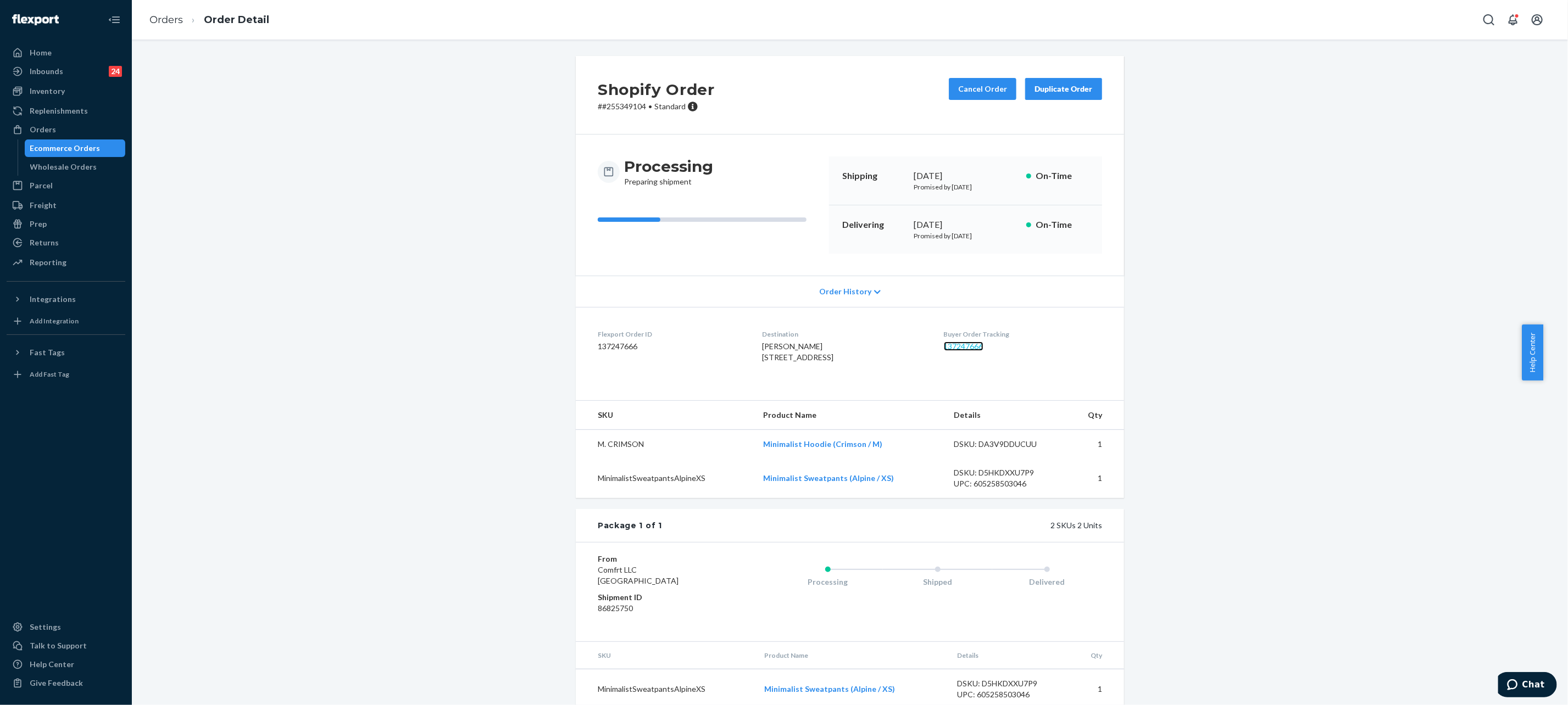
click at [958, 343] on link "137247666" at bounding box center [963, 346] width 40 height 10
click at [164, 27] on ol "Orders Order Detail" at bounding box center [209, 20] width 138 height 32
click at [164, 21] on link "Orders" at bounding box center [166, 20] width 34 height 12
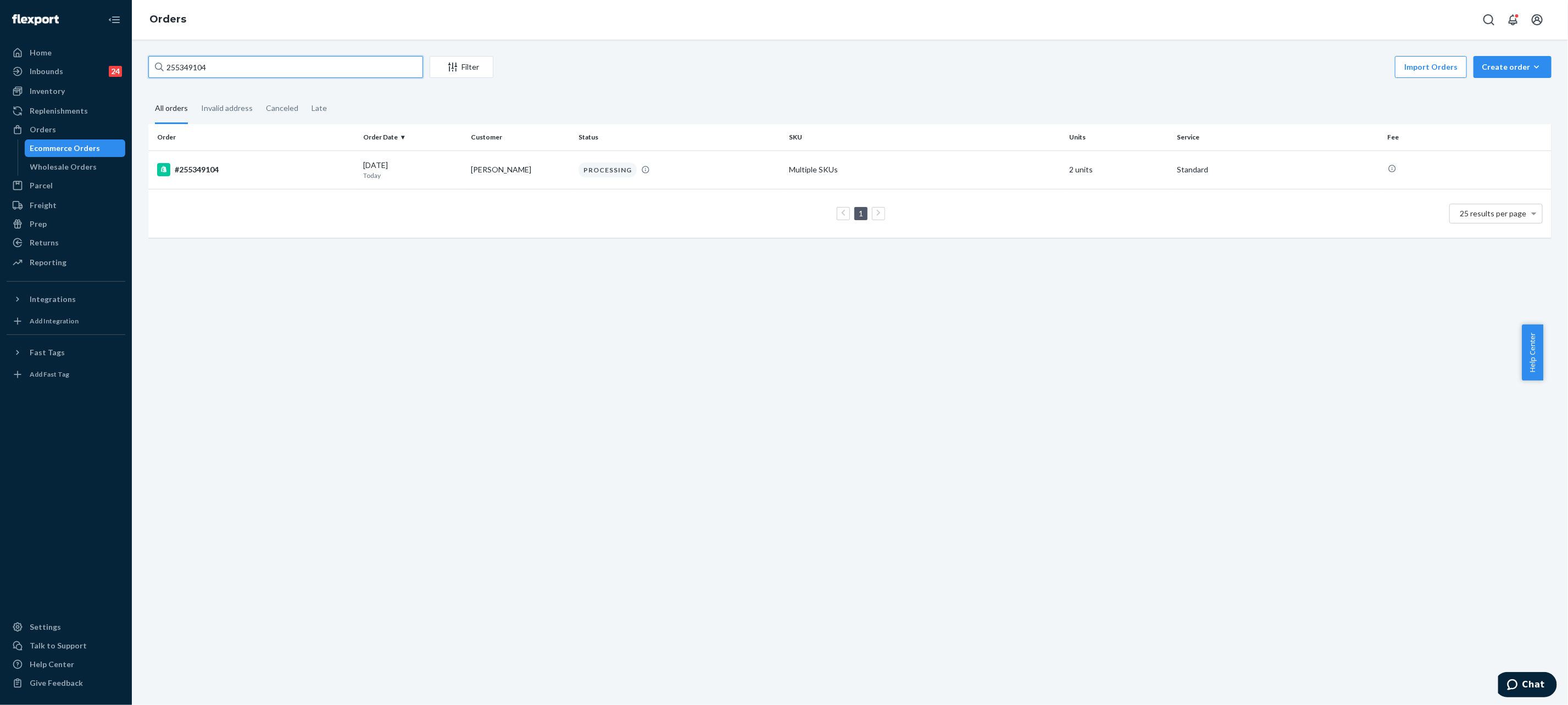
click at [318, 71] on input "255349104" at bounding box center [286, 67] width 275 height 22
paste input "199642"
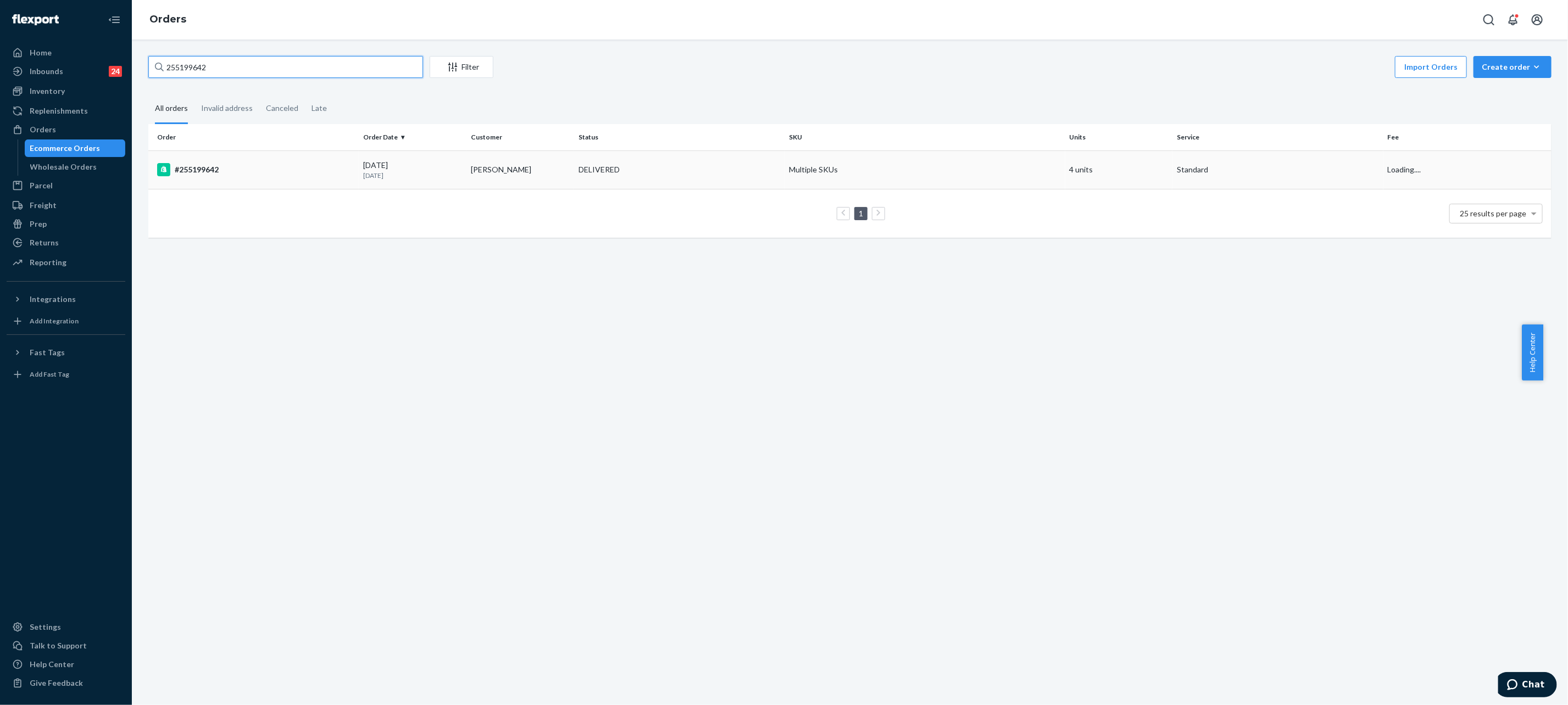
type input "255199642"
click at [661, 157] on td "DELIVERED" at bounding box center [679, 170] width 210 height 38
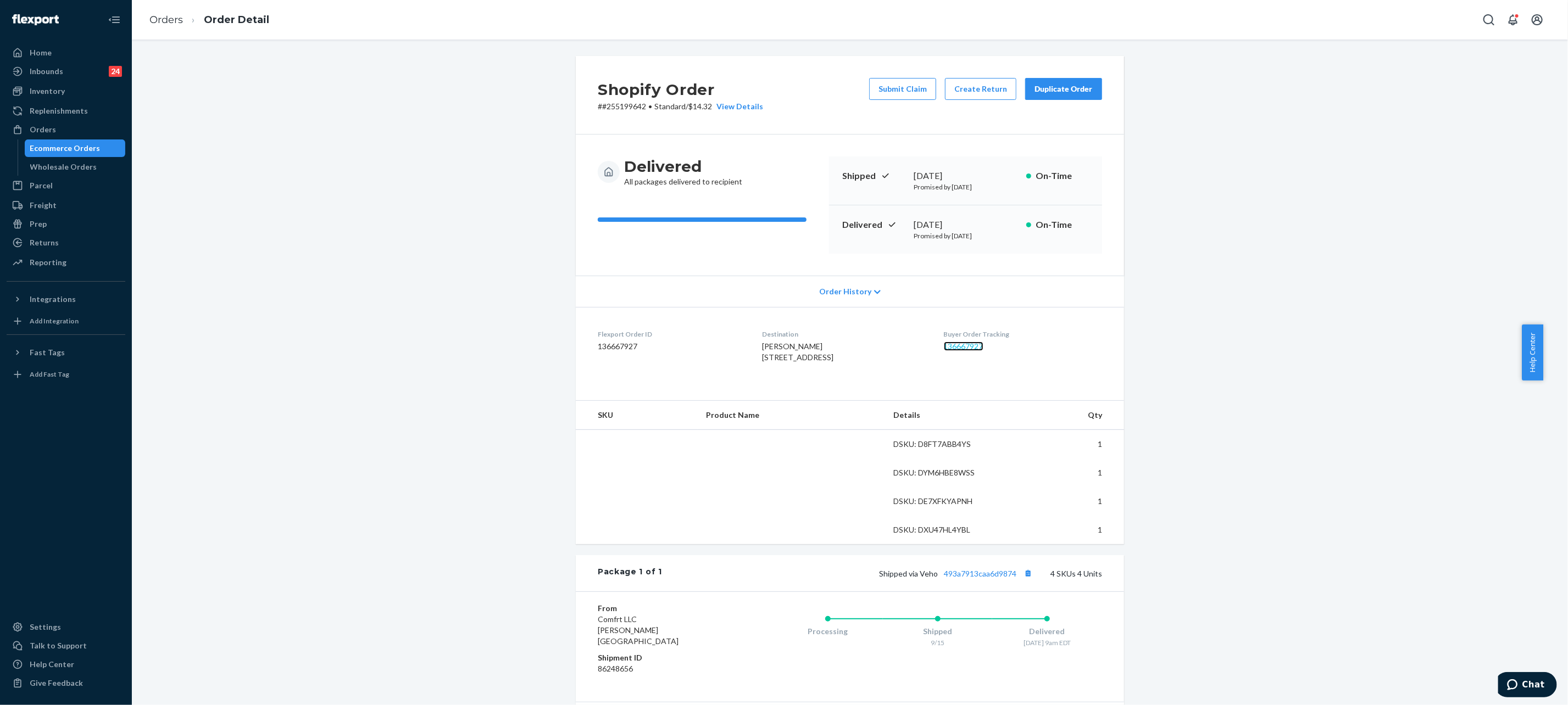
click at [965, 342] on link "136667927" at bounding box center [963, 346] width 40 height 10
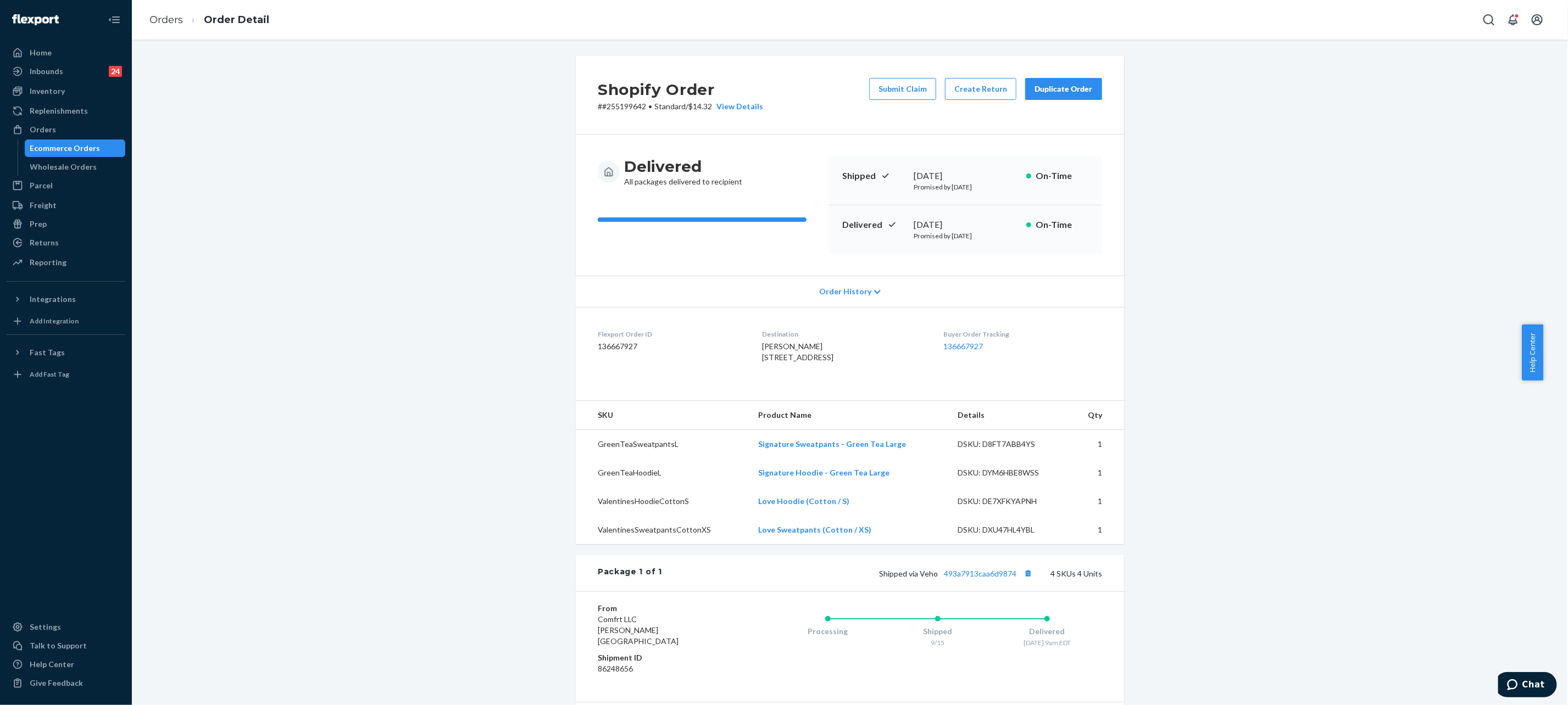
click at [168, 13] on li "Orders" at bounding box center [166, 20] width 34 height 14
click at [176, 21] on link "Orders" at bounding box center [166, 20] width 34 height 12
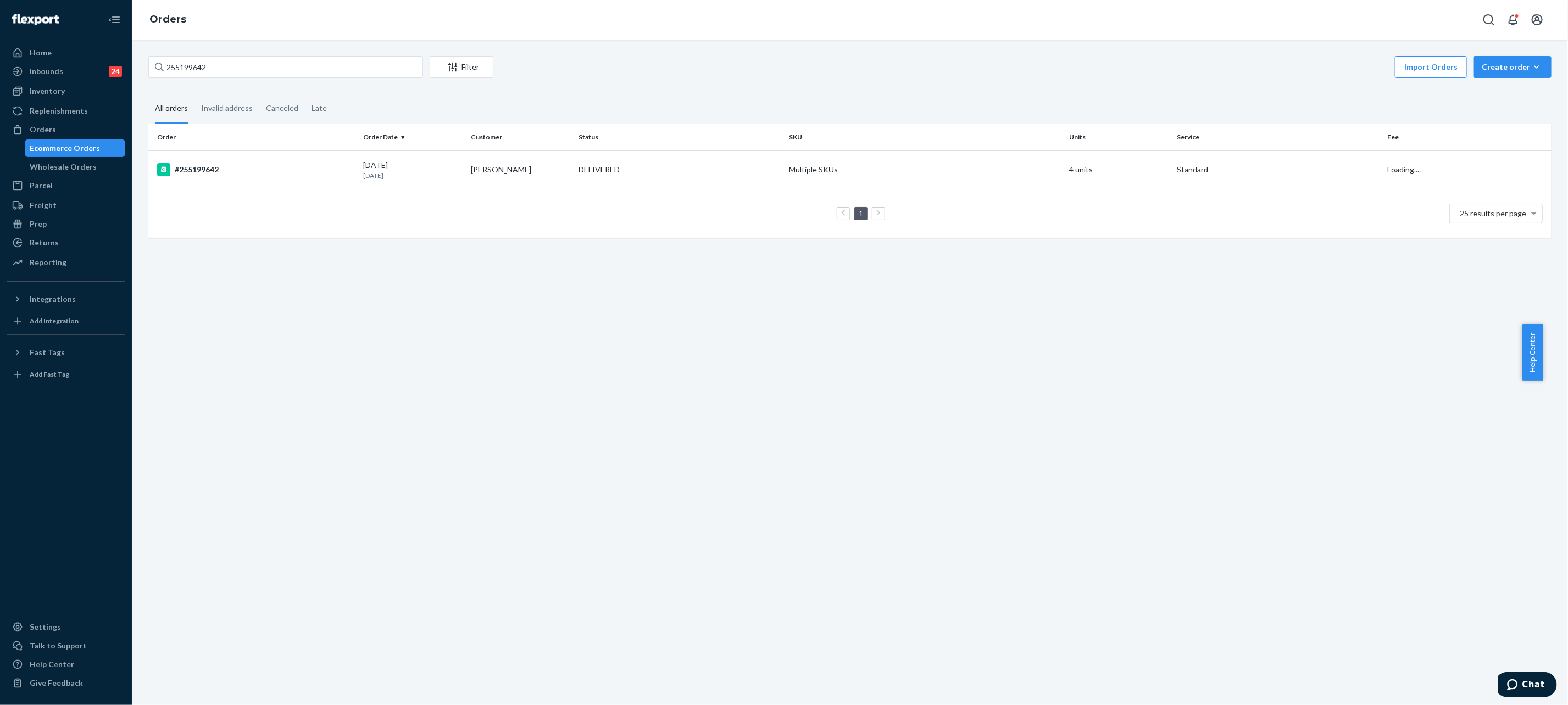
click at [244, 54] on div "255199642 Filter Import Orders Create order Ecommerce order Removal order All o…" at bounding box center [850, 372] width 1436 height 665
click at [253, 68] on input "255199642" at bounding box center [286, 67] width 275 height 22
paste input "76856"
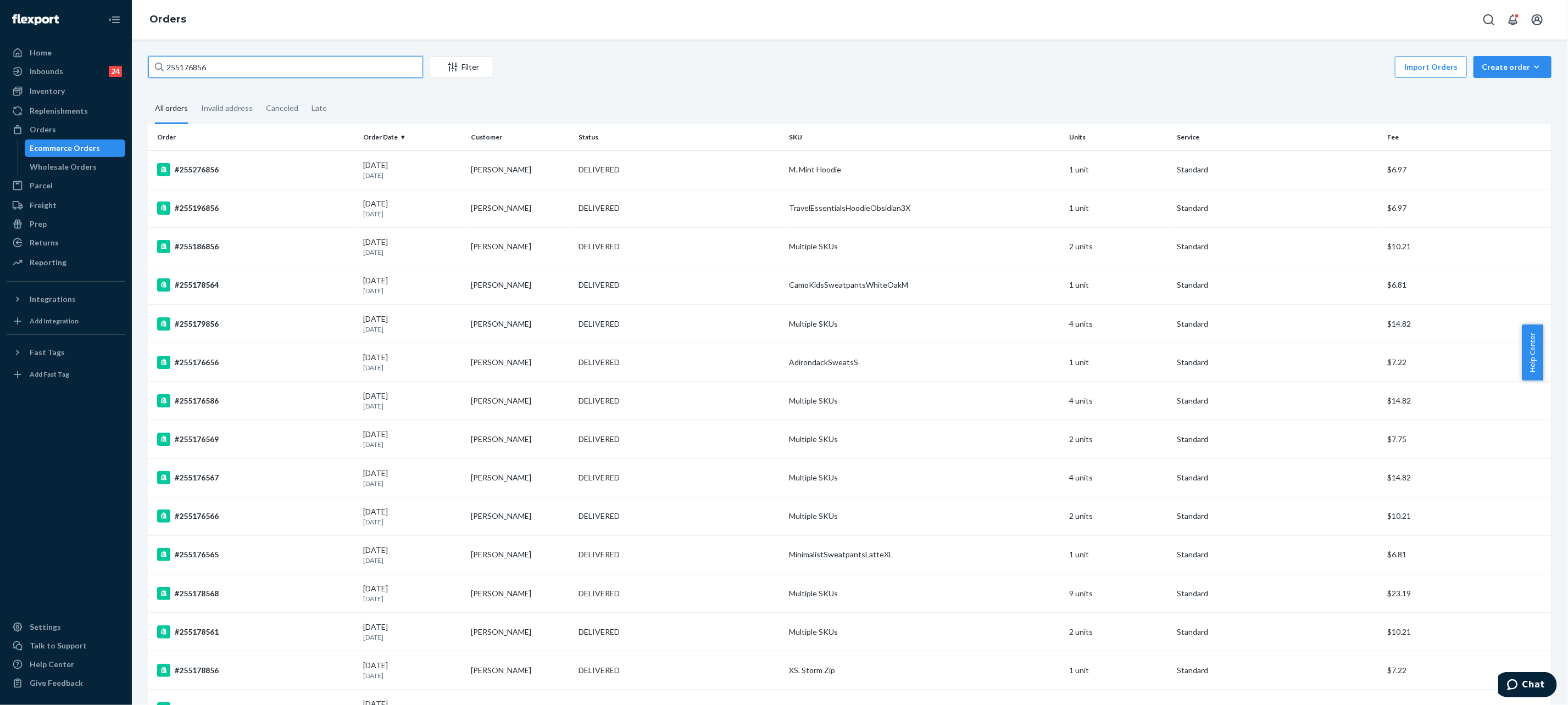
click at [266, 73] on input "255176856" at bounding box center [286, 67] width 275 height 22
click at [265, 73] on input "255176856" at bounding box center [286, 67] width 275 height 22
paste input "4375455"
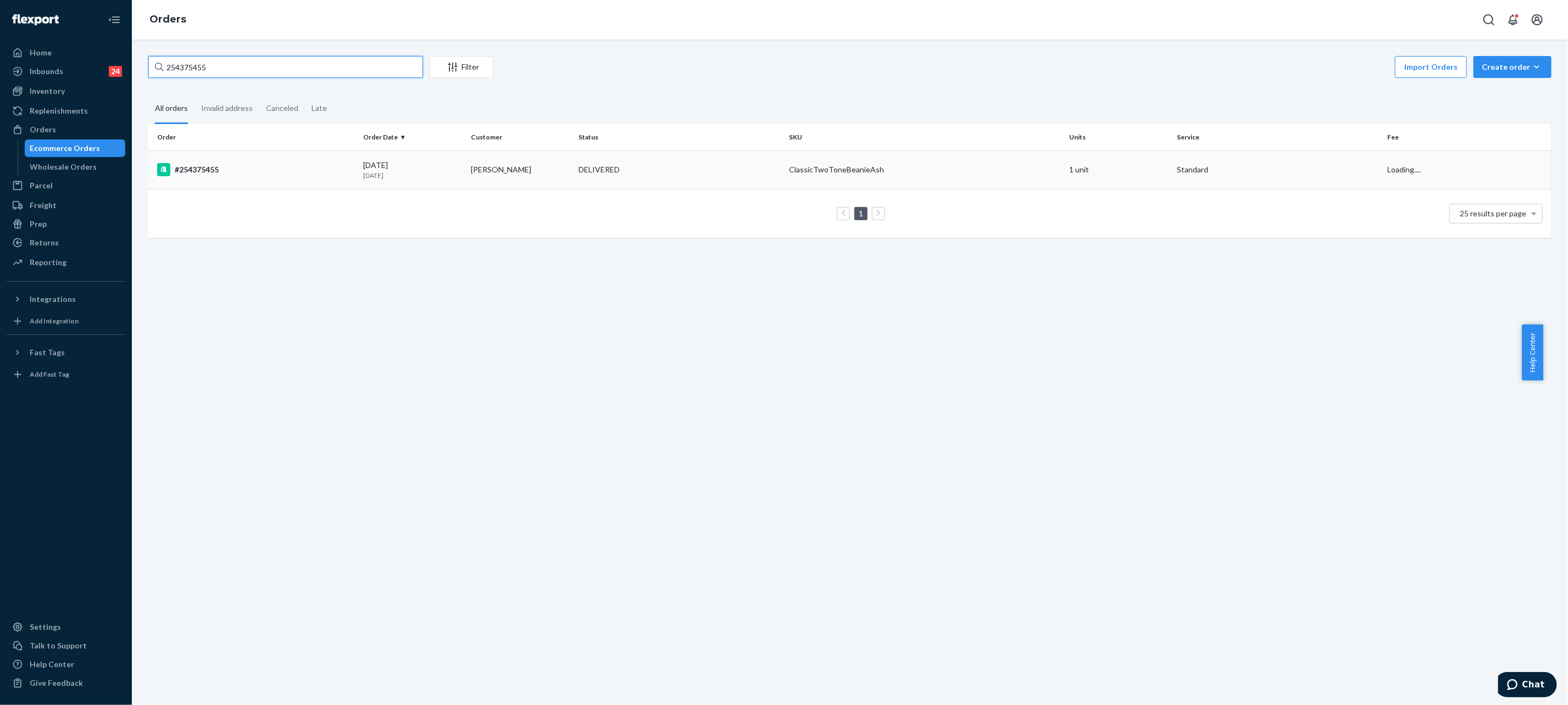
type input "254375455"
click at [593, 171] on div "DELIVERED" at bounding box center [599, 170] width 41 height 11
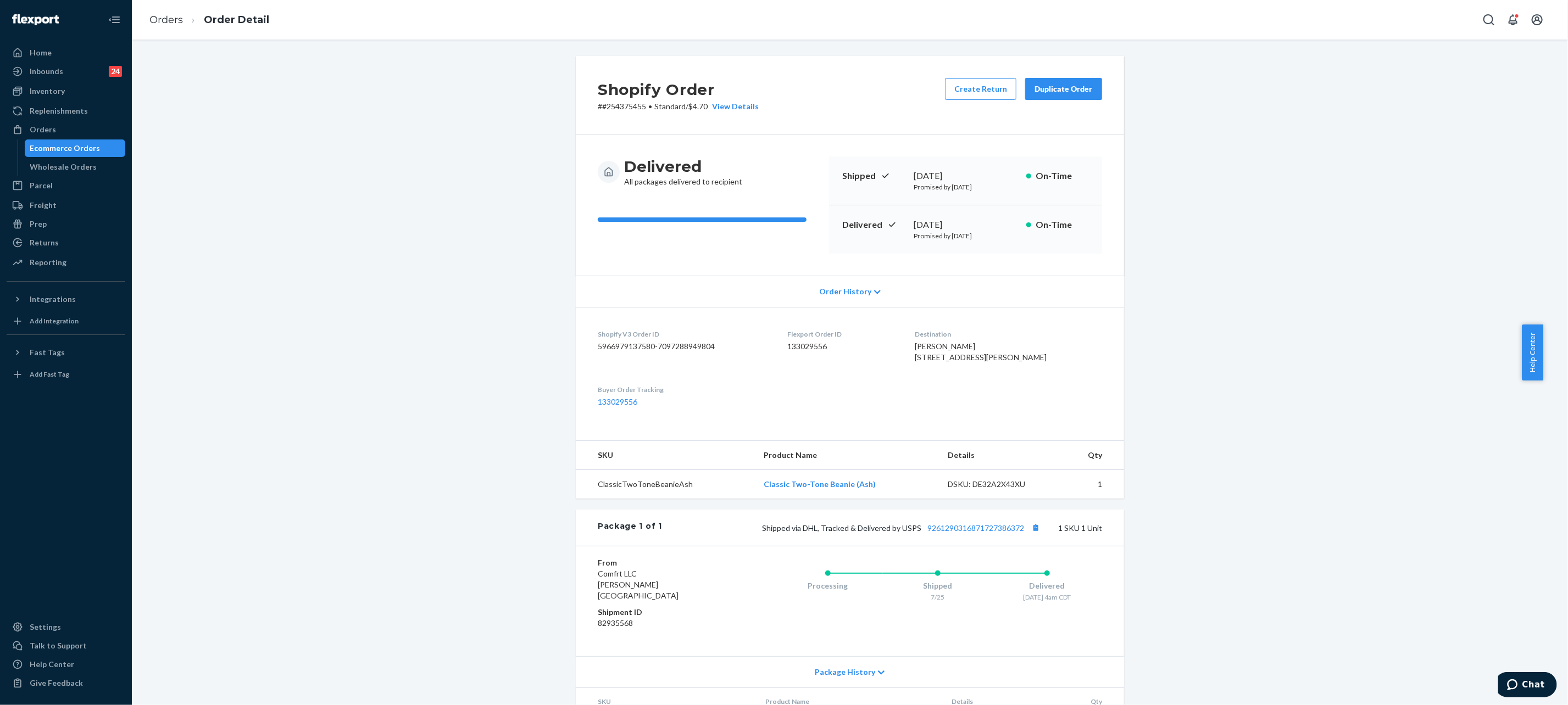
click at [836, 285] on div "Order History" at bounding box center [850, 292] width 548 height 31
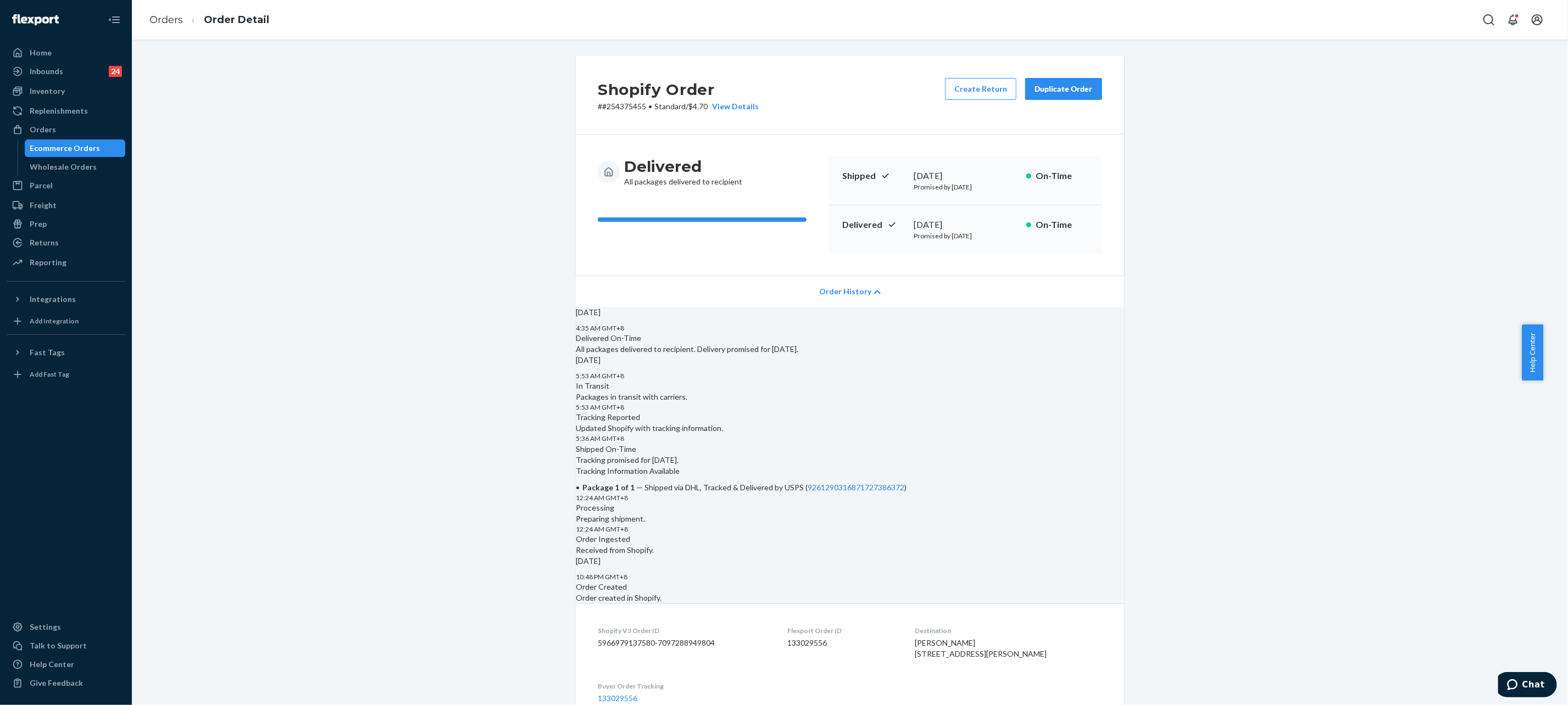
click at [849, 293] on span "Order History" at bounding box center [845, 292] width 52 height 11
click at [171, 24] on link "Orders" at bounding box center [166, 20] width 34 height 12
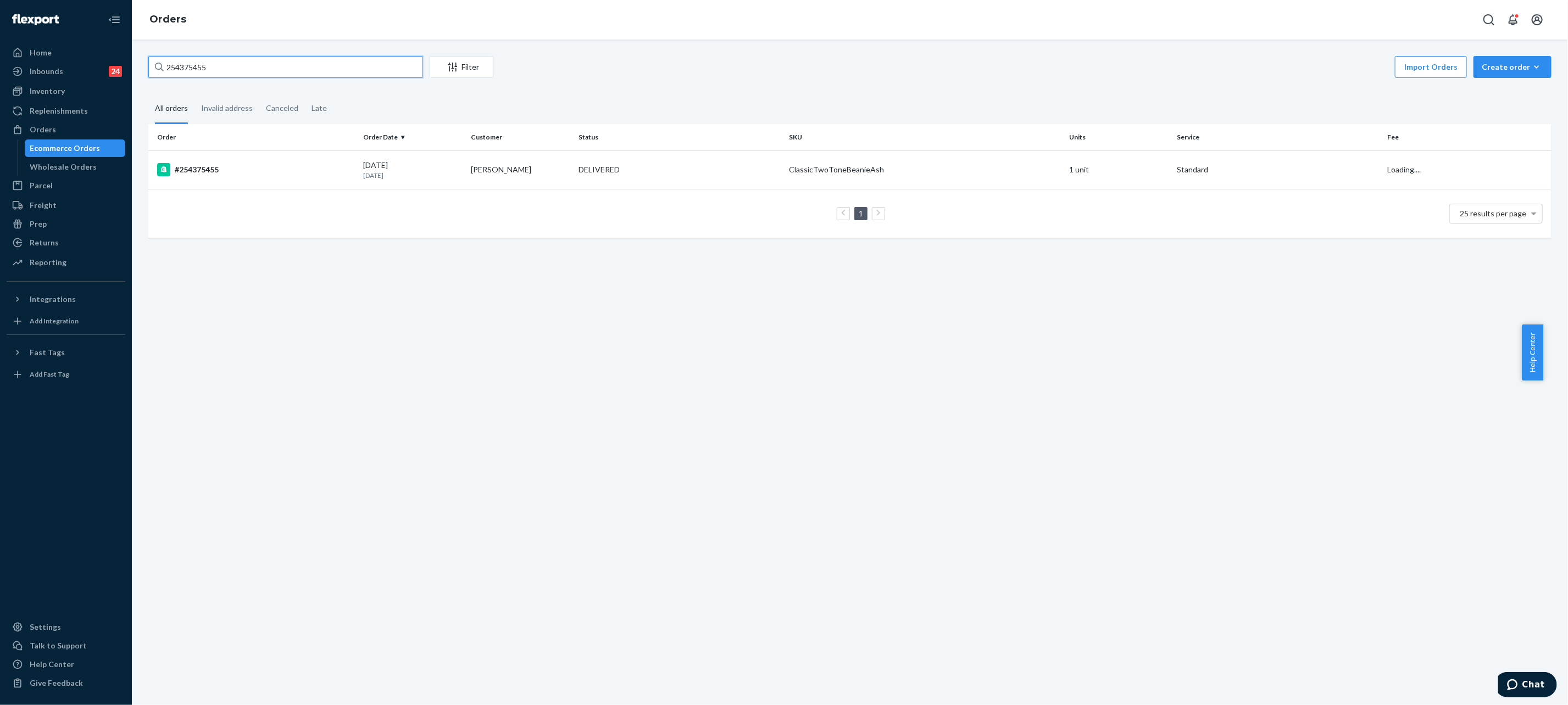
click at [327, 62] on input "254375455" at bounding box center [286, 67] width 275 height 22
paste input "5236502"
type input "255236502"
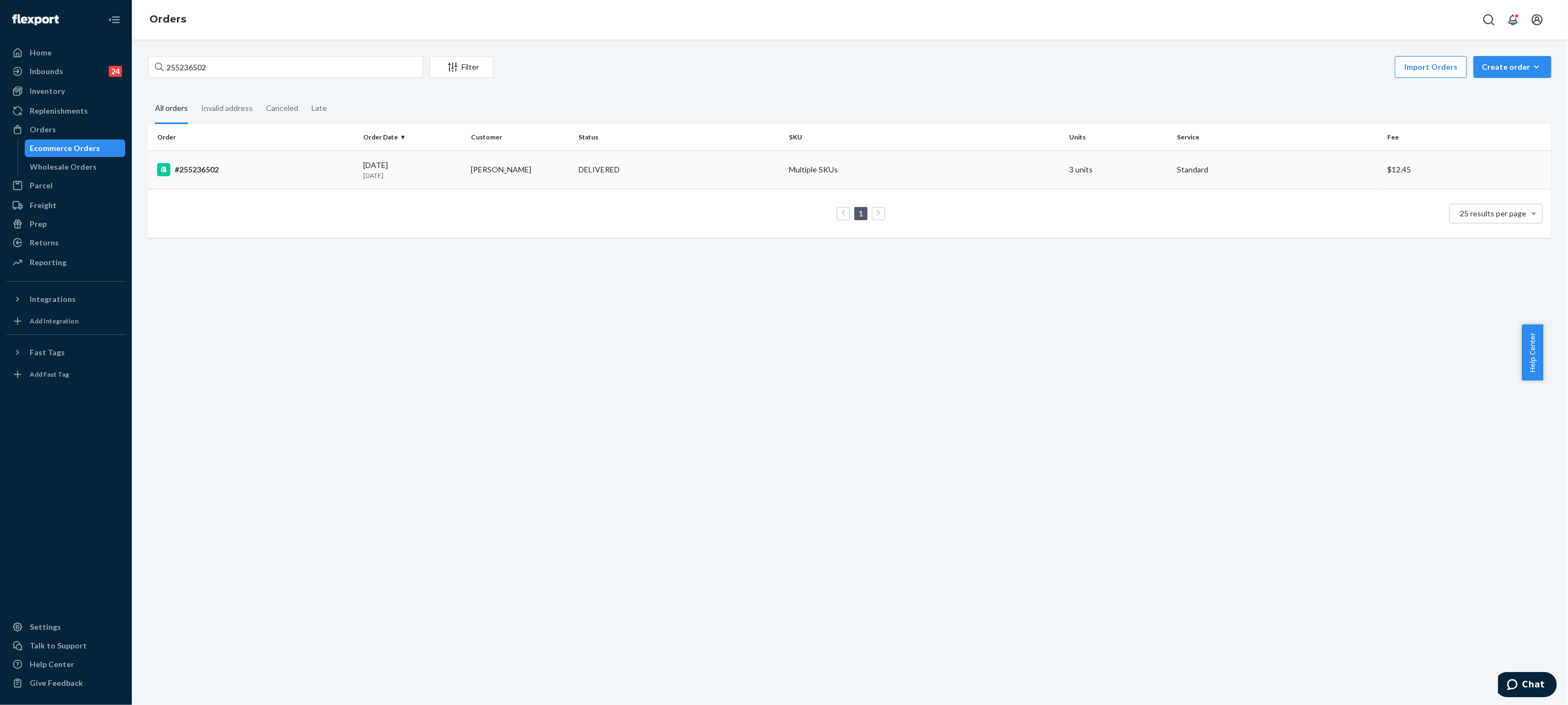
click at [529, 170] on td "[PERSON_NAME]" at bounding box center [520, 170] width 108 height 38
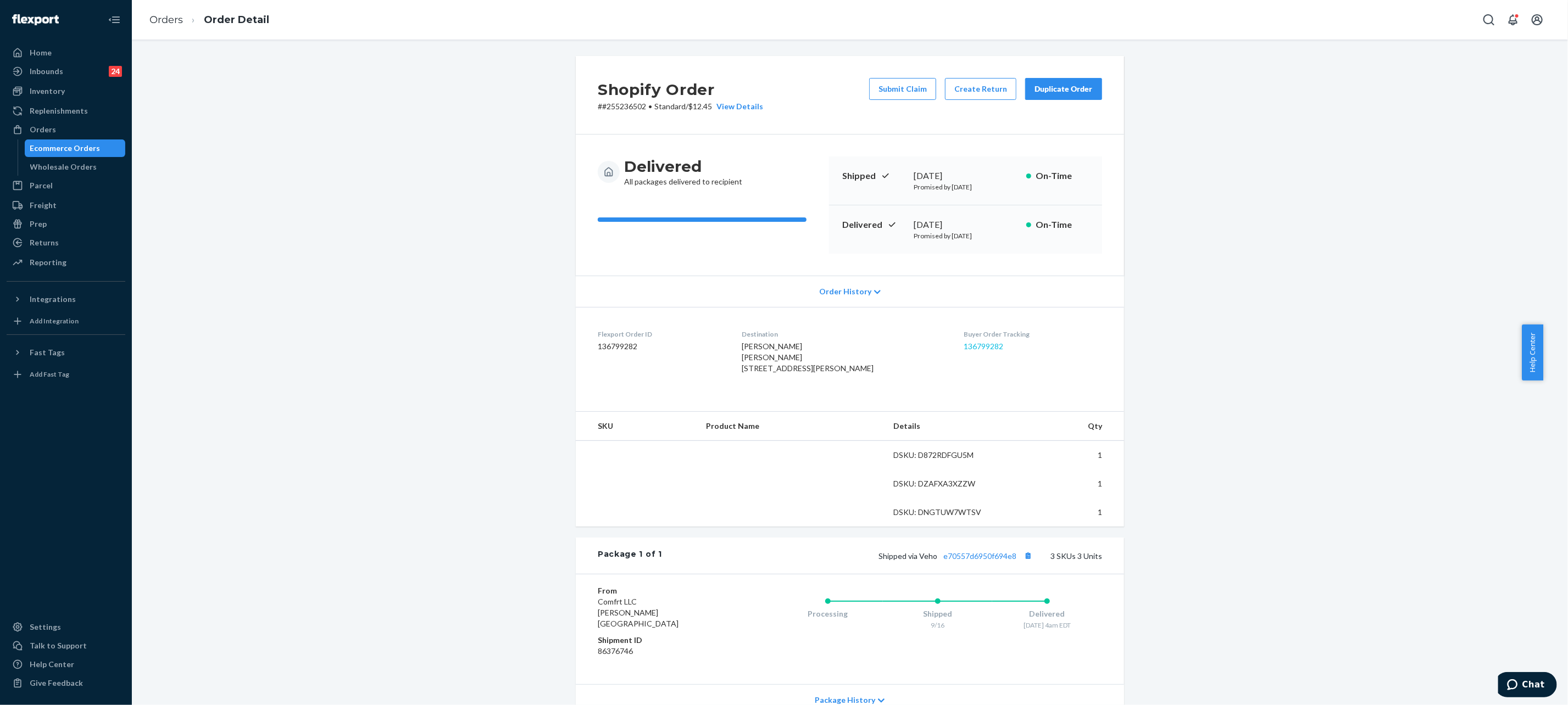
click at [963, 341] on div "Buyer Order Tracking 136799282" at bounding box center [1033, 353] width 138 height 49
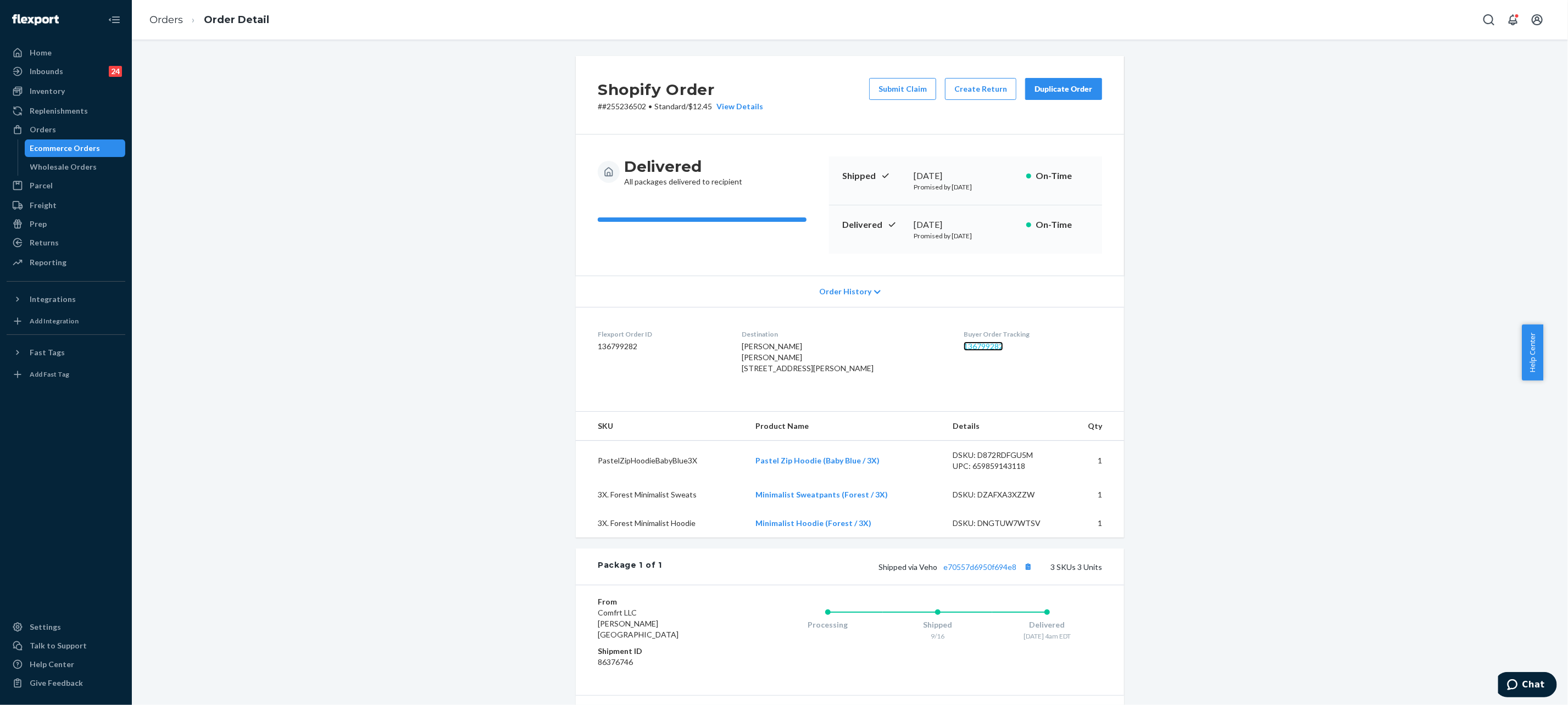
click at [964, 349] on link "136799282" at bounding box center [983, 346] width 40 height 10
click at [163, 22] on link "Orders" at bounding box center [166, 20] width 34 height 12
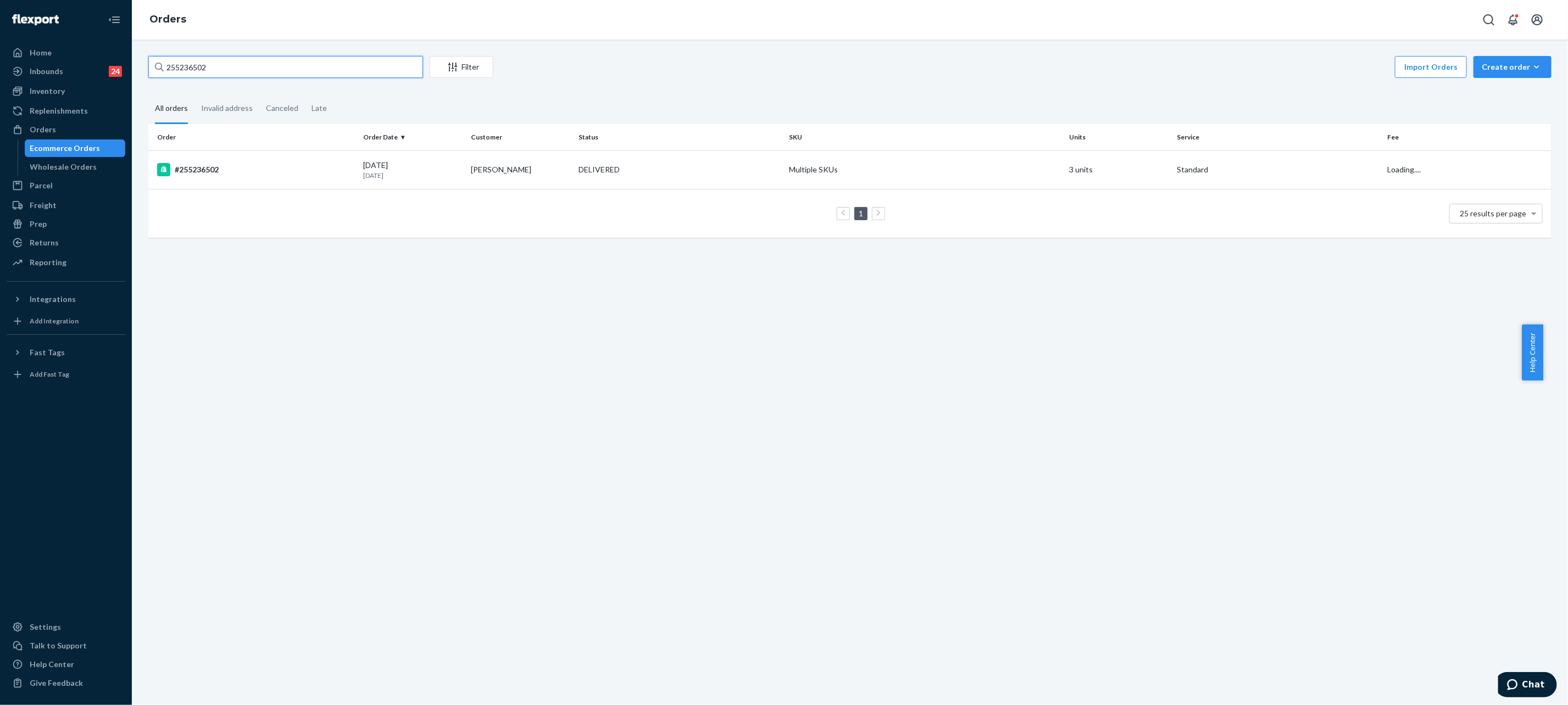
click at [255, 68] on input "255236502" at bounding box center [286, 67] width 275 height 22
paste input "342151"
type input "255342151"
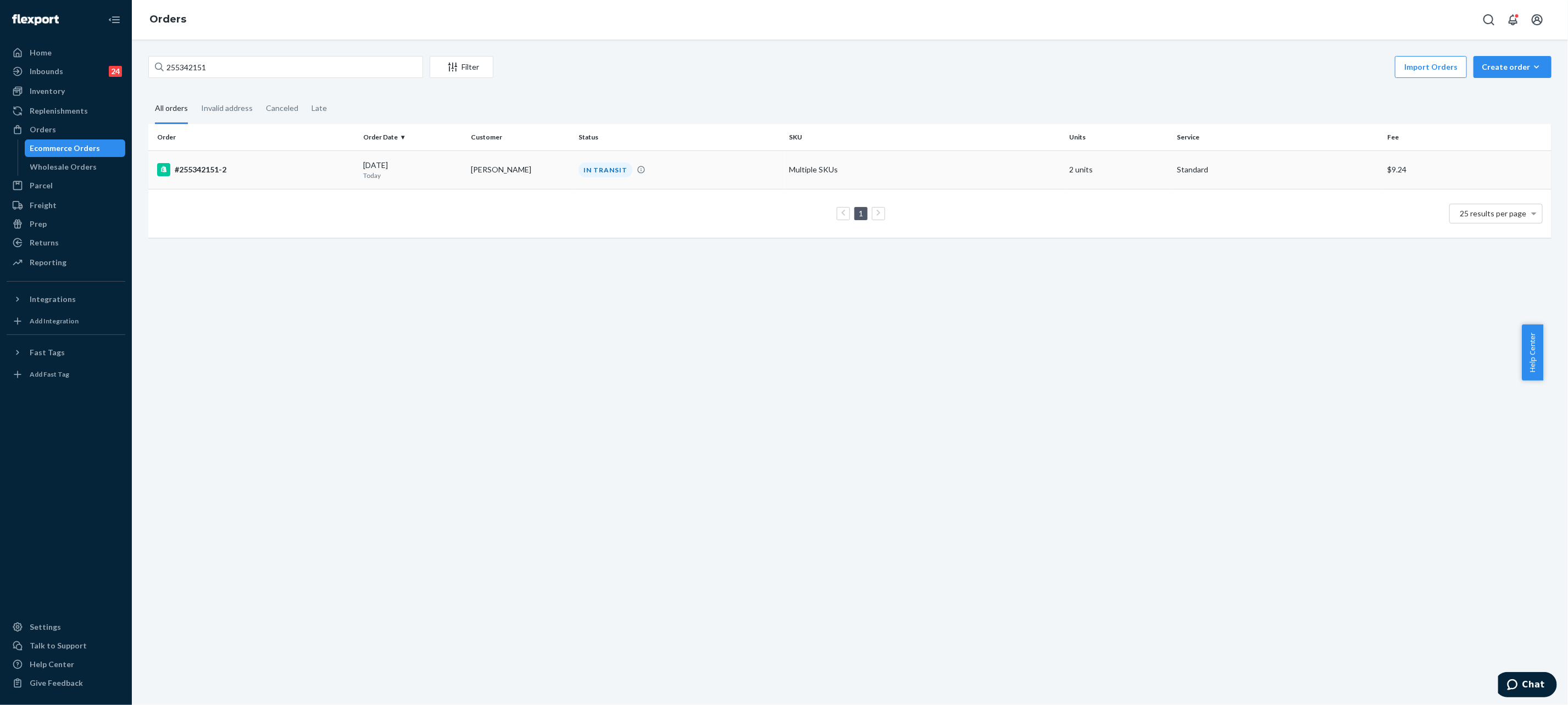
click at [640, 172] on div "IN TRANSIT" at bounding box center [679, 170] width 206 height 15
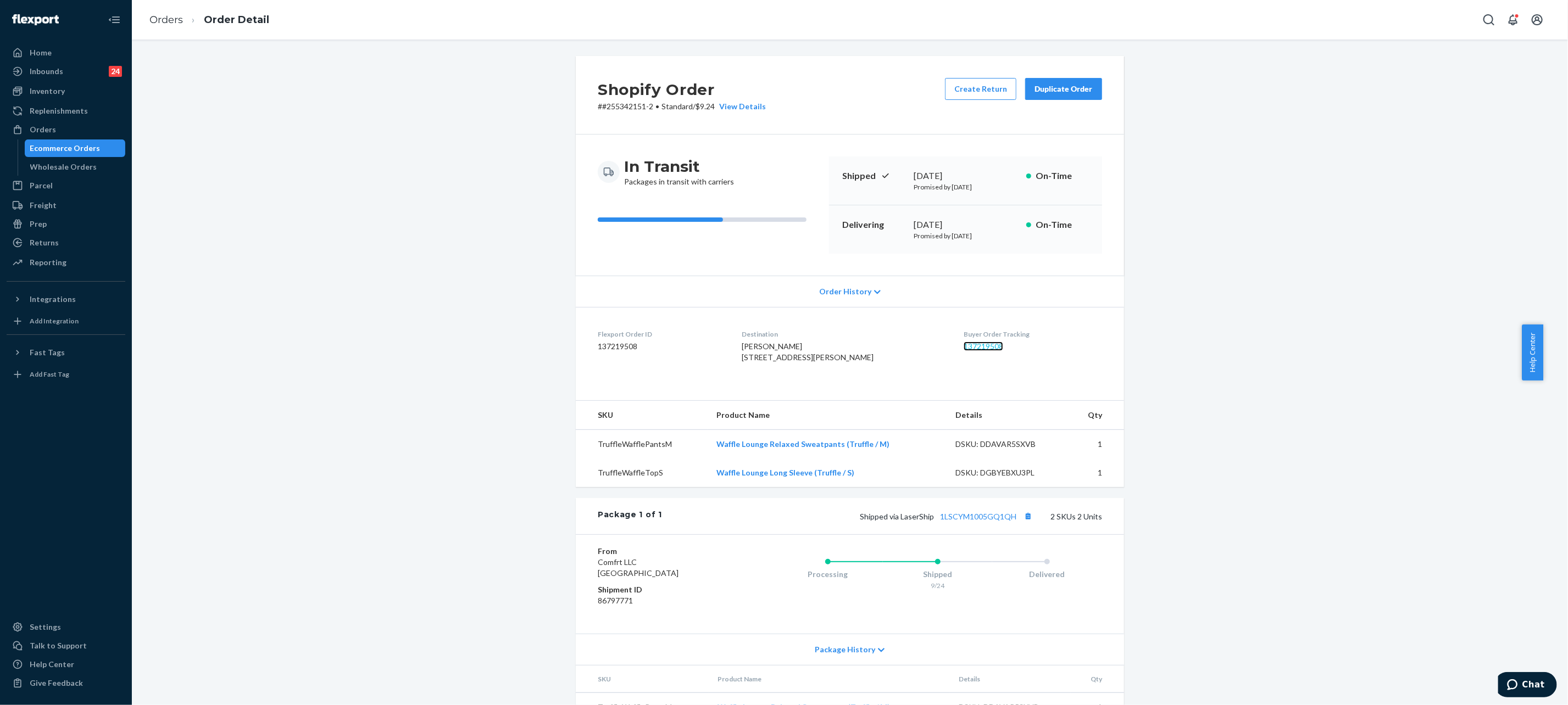
click at [963, 346] on link "137219508" at bounding box center [983, 346] width 40 height 10
click at [155, 20] on link "Orders" at bounding box center [166, 20] width 34 height 12
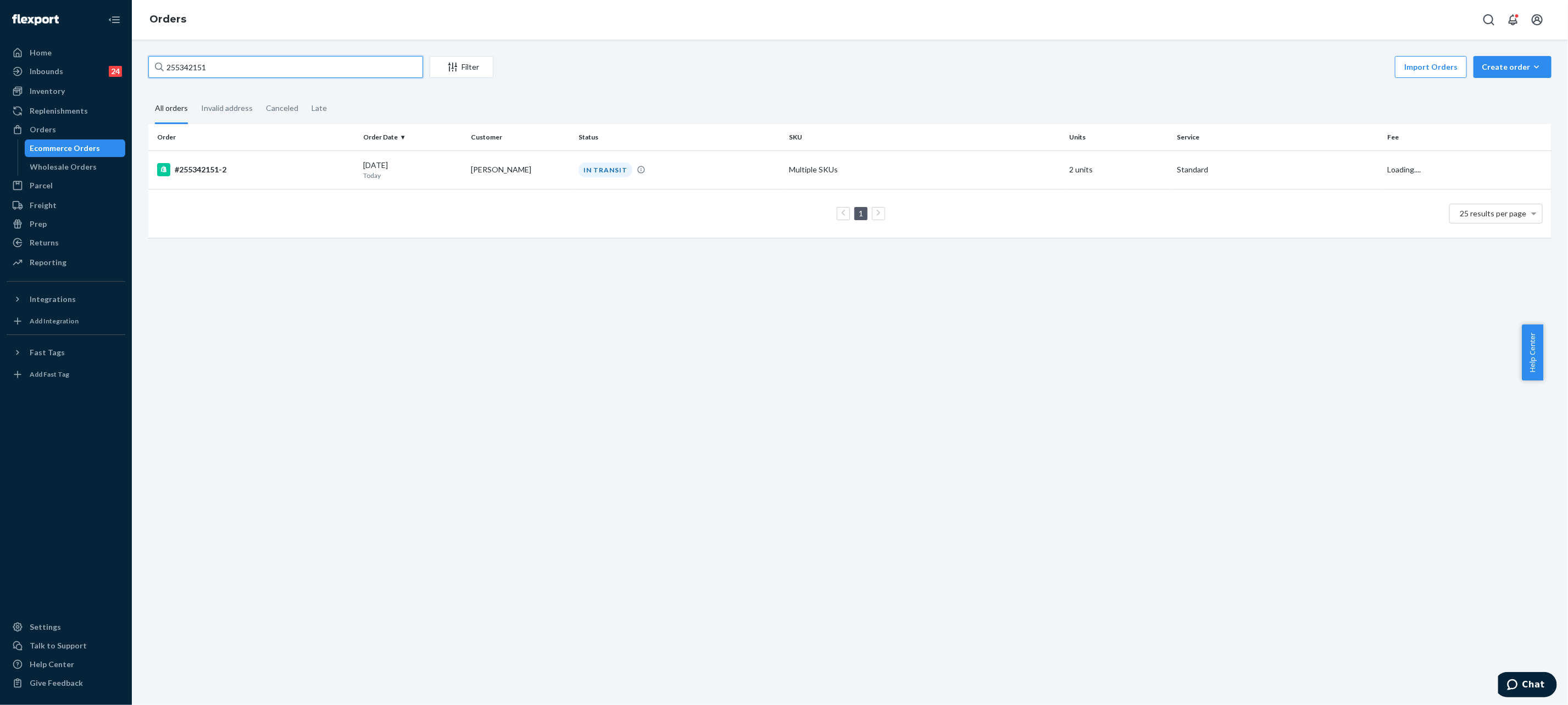
drag, startPoint x: 409, startPoint y: 64, endPoint x: 425, endPoint y: 68, distance: 16.5
click at [409, 64] on input "255342151" at bounding box center [286, 67] width 275 height 22
paste input "266156"
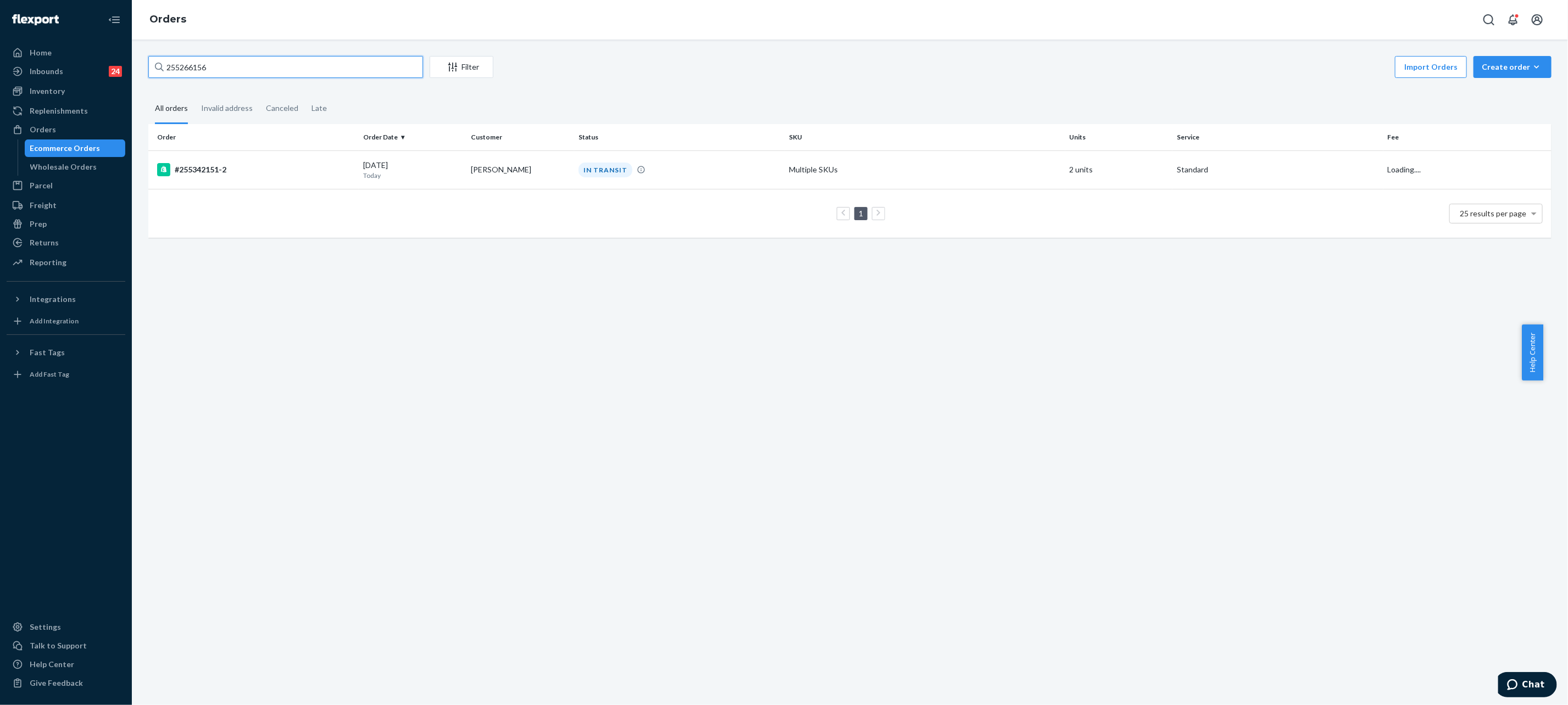
type input "255266156"
click at [425, 68] on div "255266156 Filter Import Orders Create order Ecommerce order Removal order" at bounding box center [850, 68] width 1403 height 25
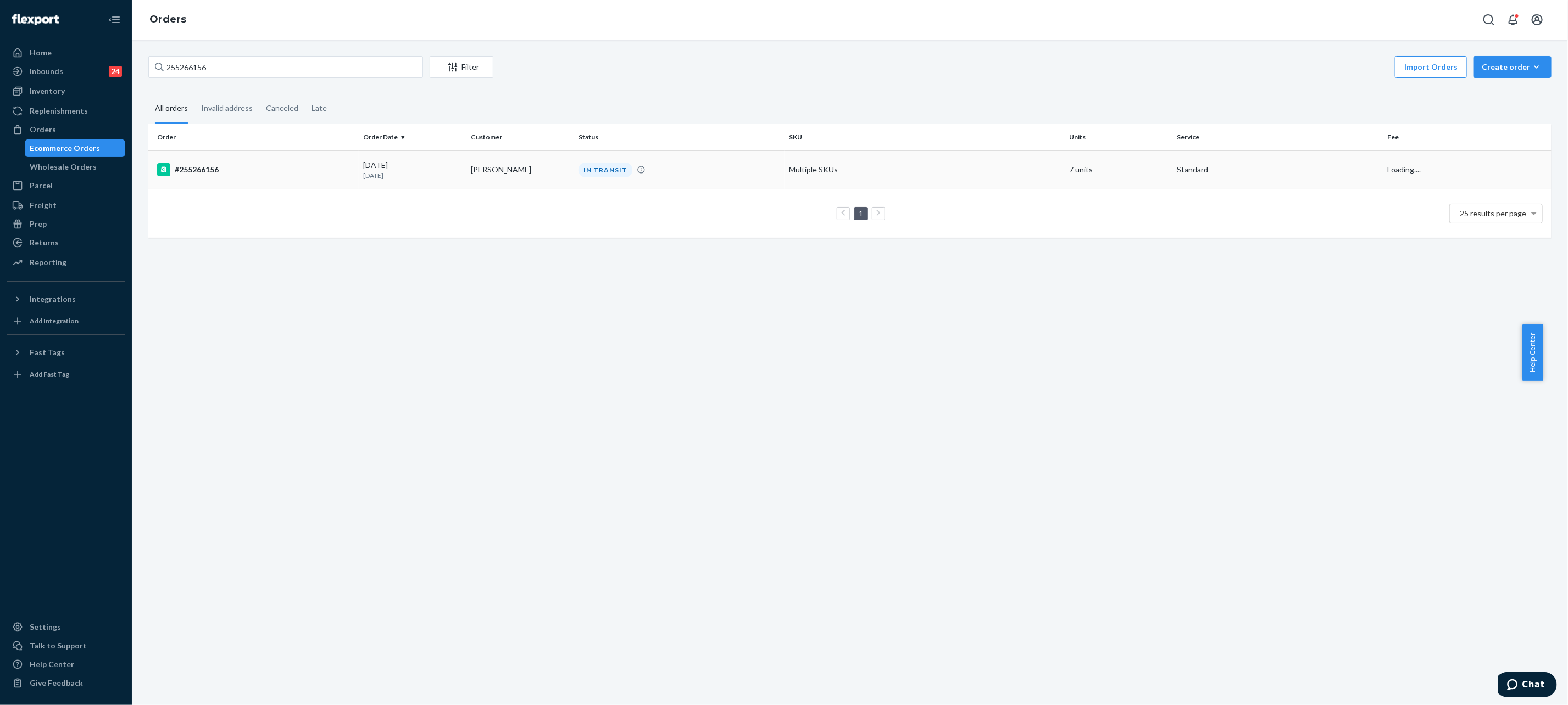
click at [579, 173] on div "IN TRANSIT" at bounding box center [605, 170] width 54 height 15
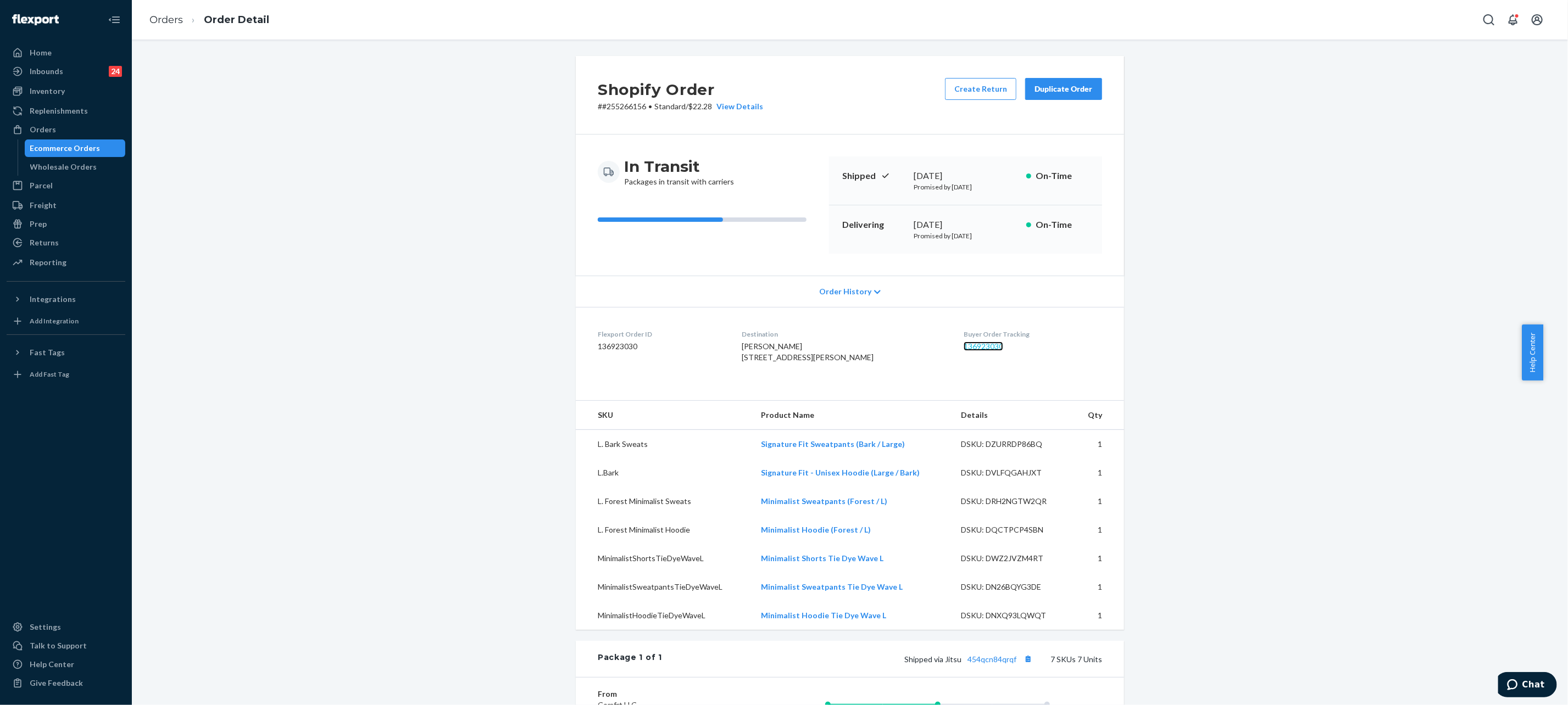
click at [963, 343] on link "136923030" at bounding box center [983, 346] width 40 height 10
click at [179, 7] on ol "Orders Order Detail" at bounding box center [209, 20] width 138 height 32
click at [169, 14] on link "Orders" at bounding box center [166, 20] width 34 height 12
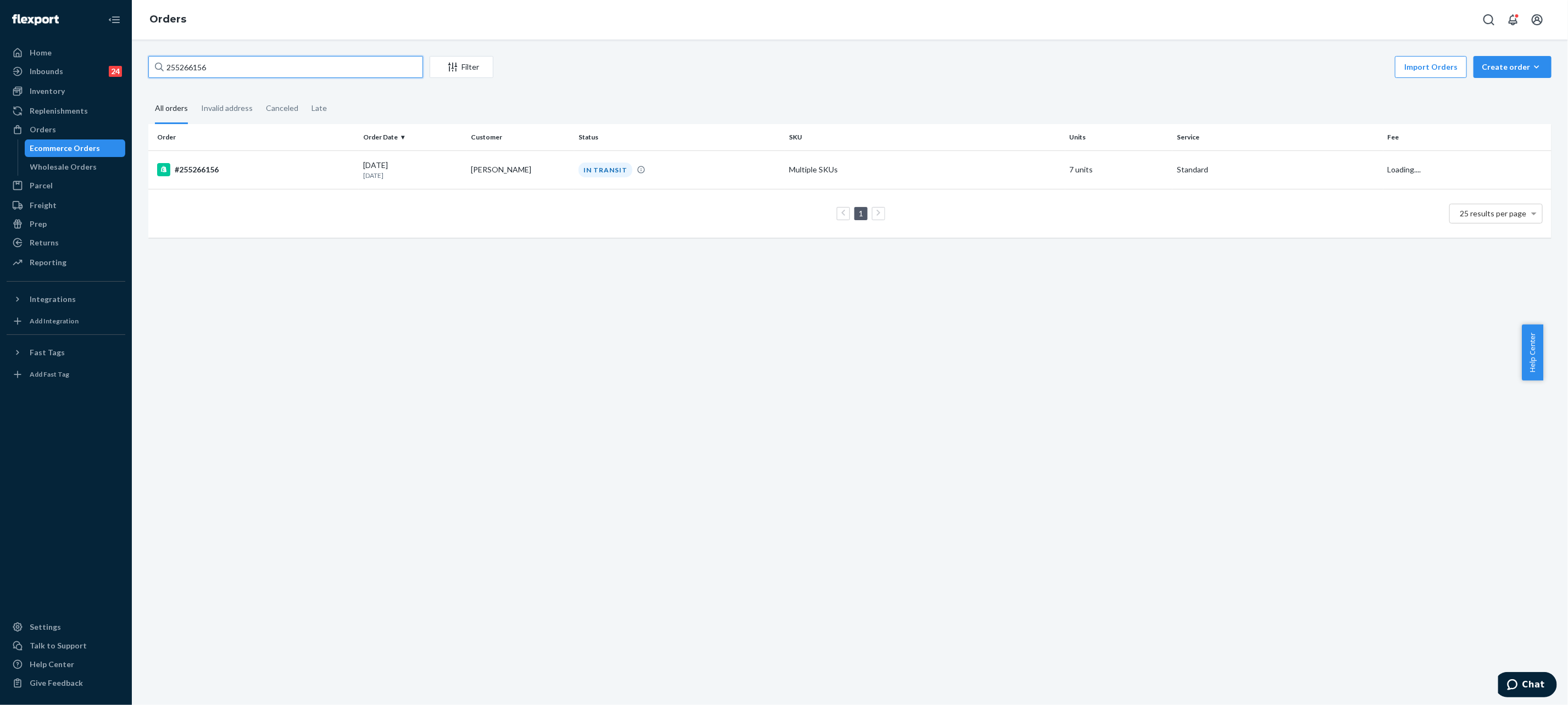
click at [260, 59] on input "255266156" at bounding box center [286, 67] width 275 height 22
paste input "30228"
type input "255302286"
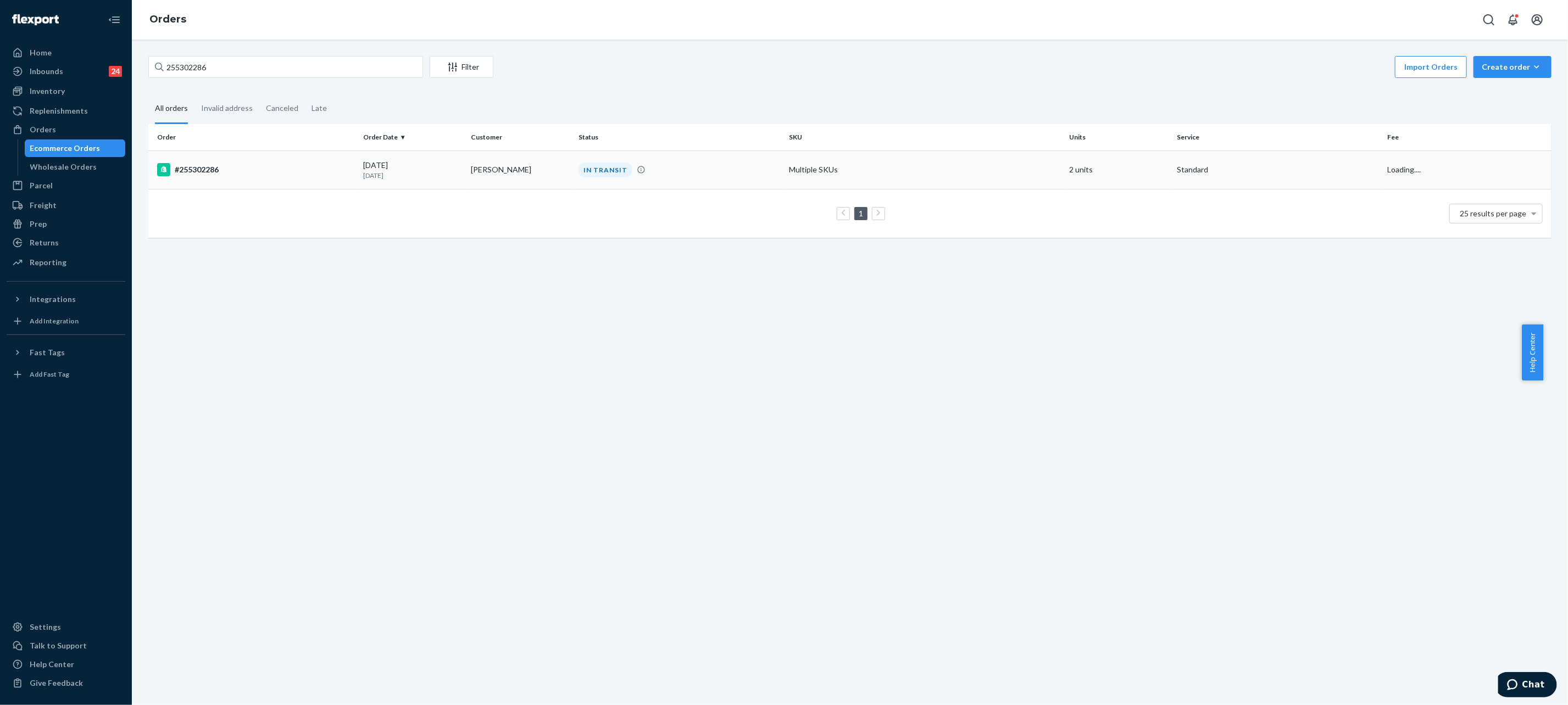
click at [359, 170] on td "[DATE] [DATE]" at bounding box center [412, 170] width 108 height 38
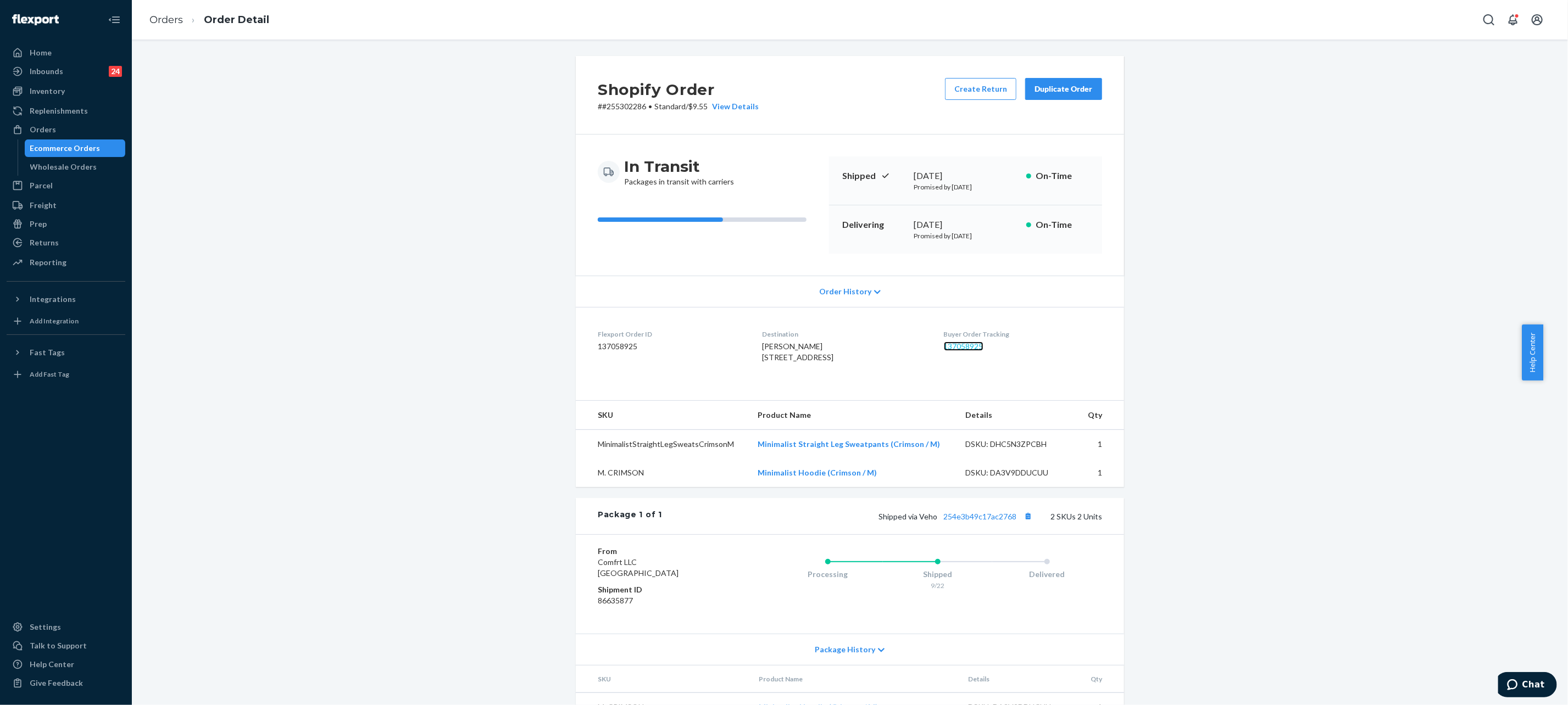
click at [958, 348] on link "137058925" at bounding box center [963, 346] width 40 height 10
